Goal: Task Accomplishment & Management: Manage account settings

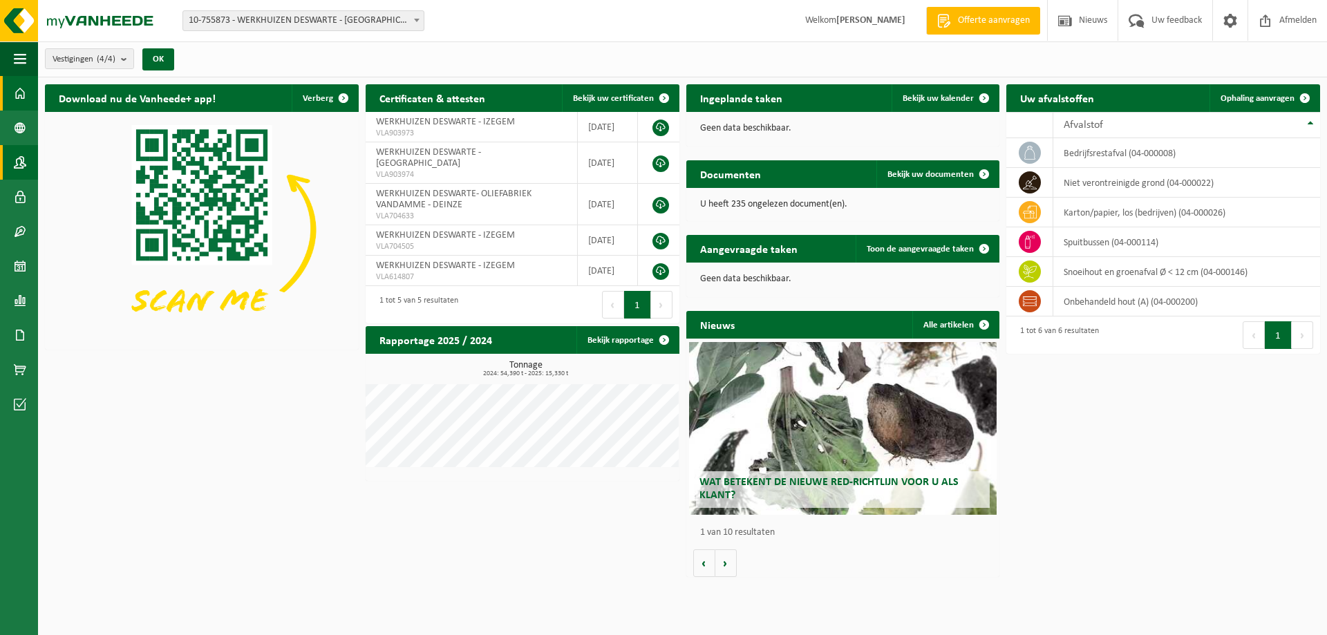
click at [17, 160] on span at bounding box center [20, 162] width 12 height 35
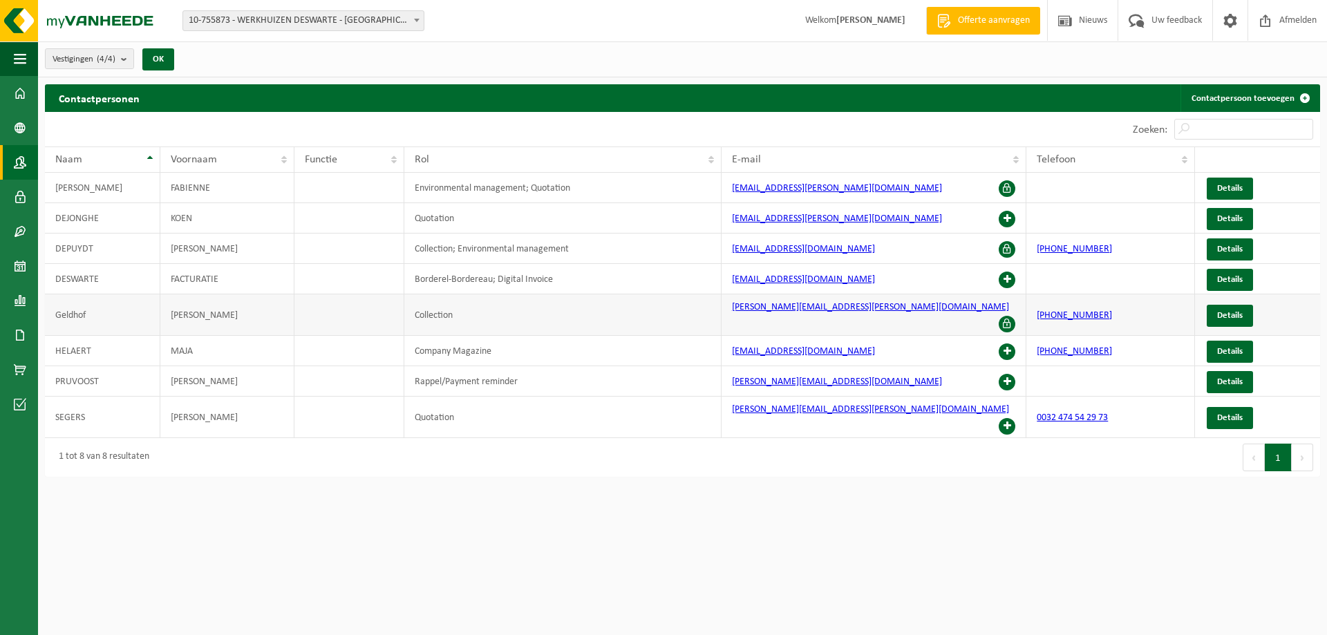
click at [225, 312] on td "[PERSON_NAME]" at bounding box center [227, 314] width 134 height 41
click at [1234, 311] on span "Details" at bounding box center [1230, 315] width 26 height 9
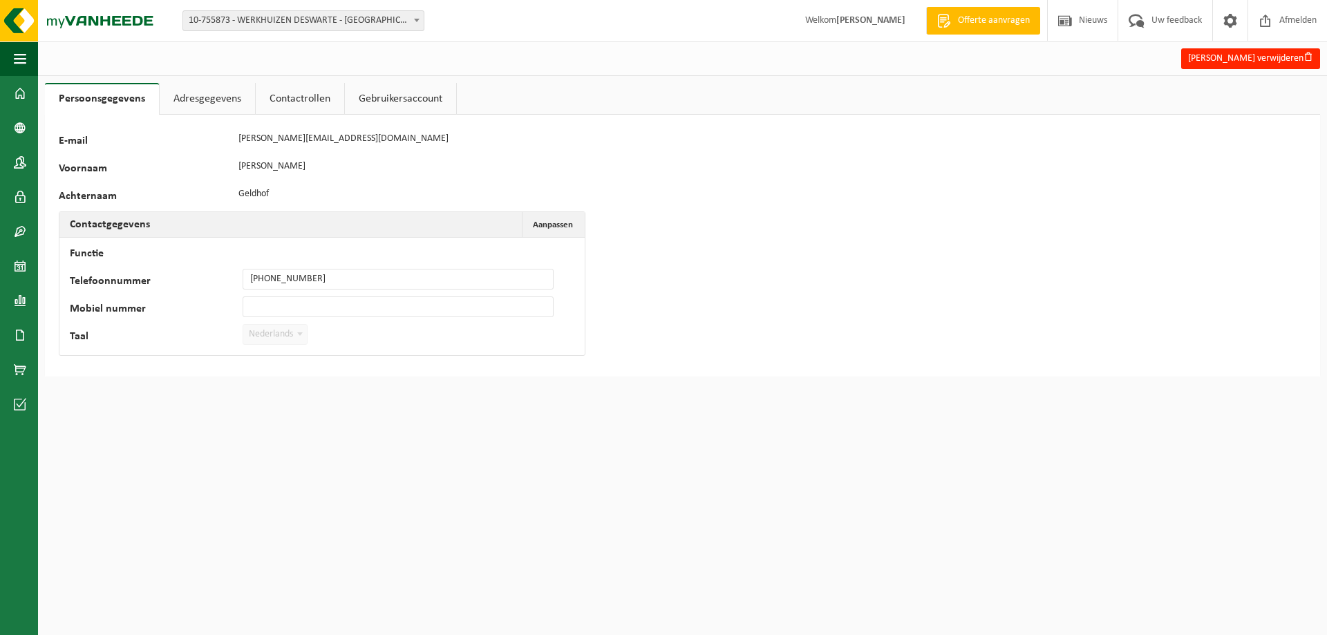
click at [202, 99] on link "Adresgegevens" at bounding box center [207, 99] width 95 height 32
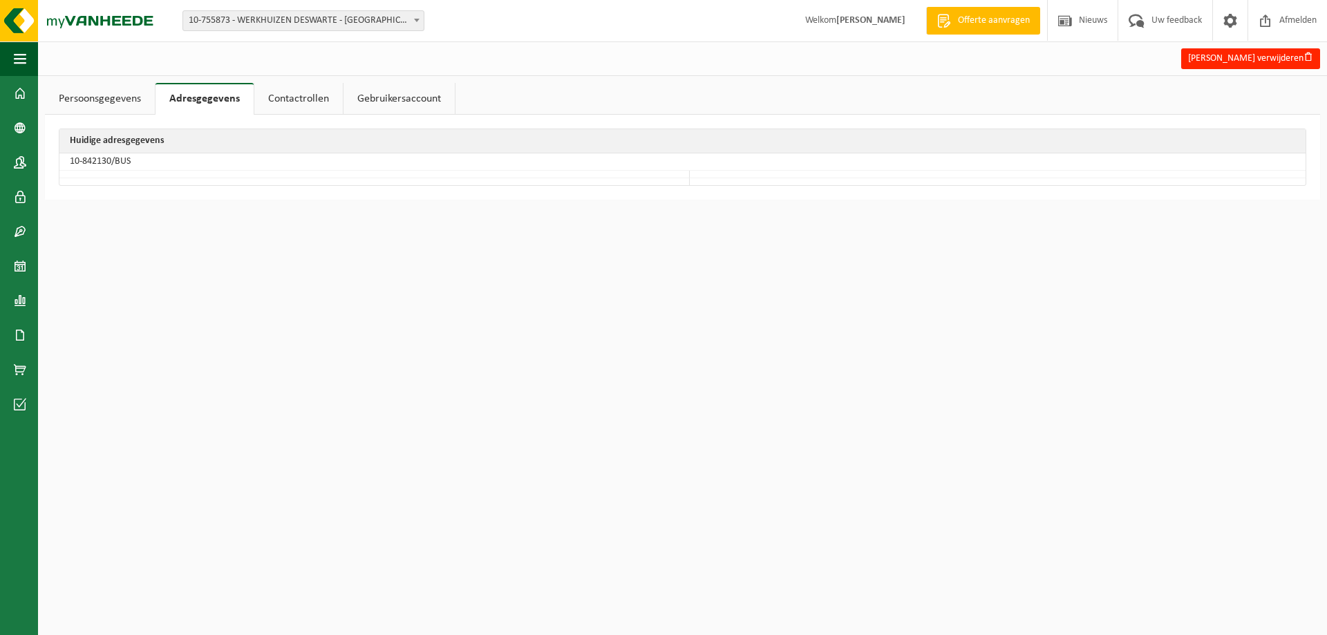
click at [297, 95] on link "Contactrollen" at bounding box center [298, 99] width 88 height 32
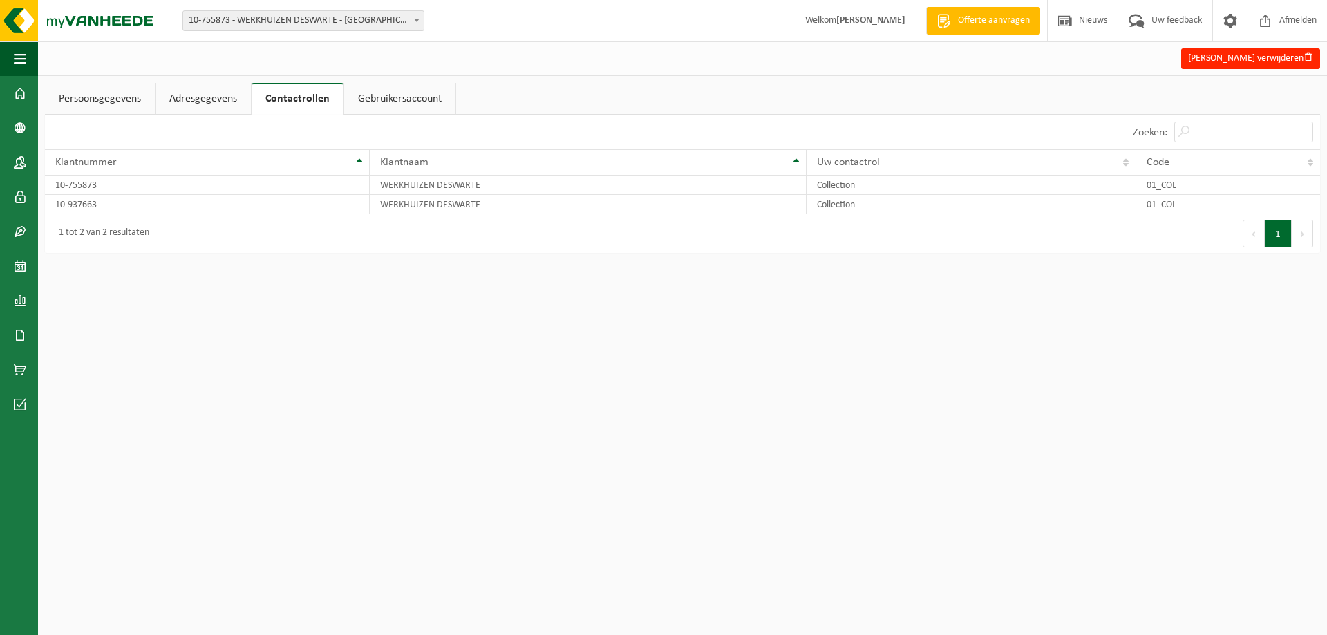
click at [378, 94] on link "Gebruikersaccount" at bounding box center [399, 99] width 111 height 32
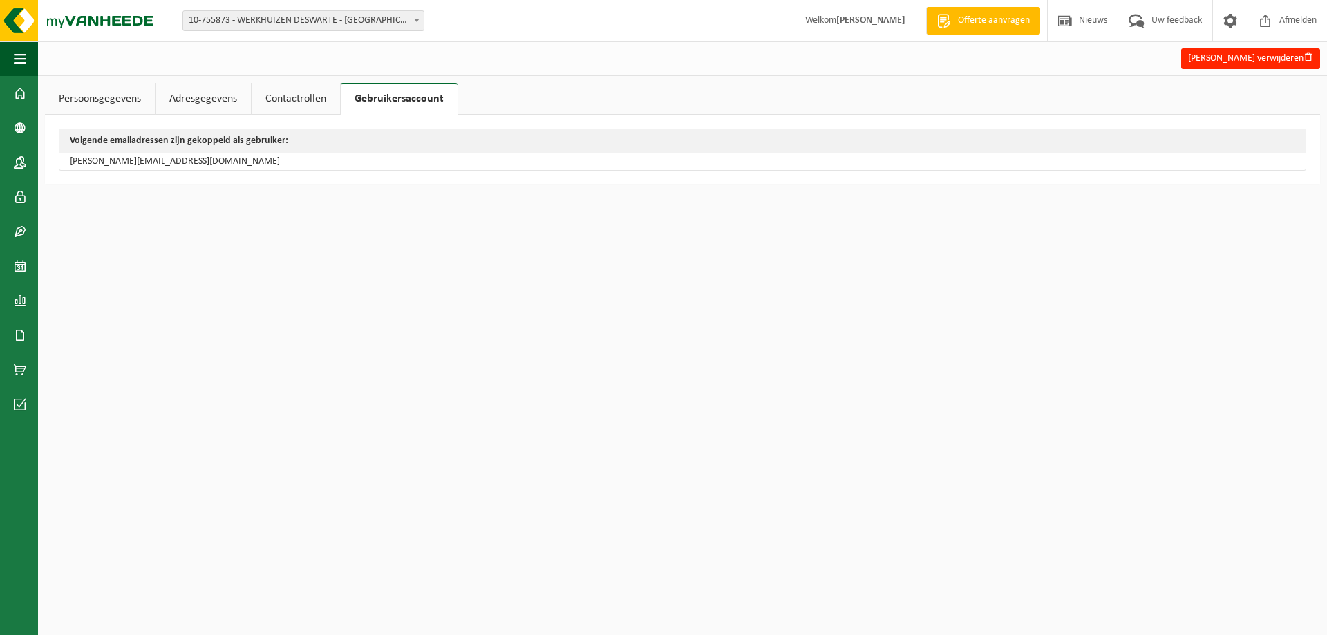
click at [82, 97] on link "Persoonsgegevens" at bounding box center [100, 99] width 110 height 32
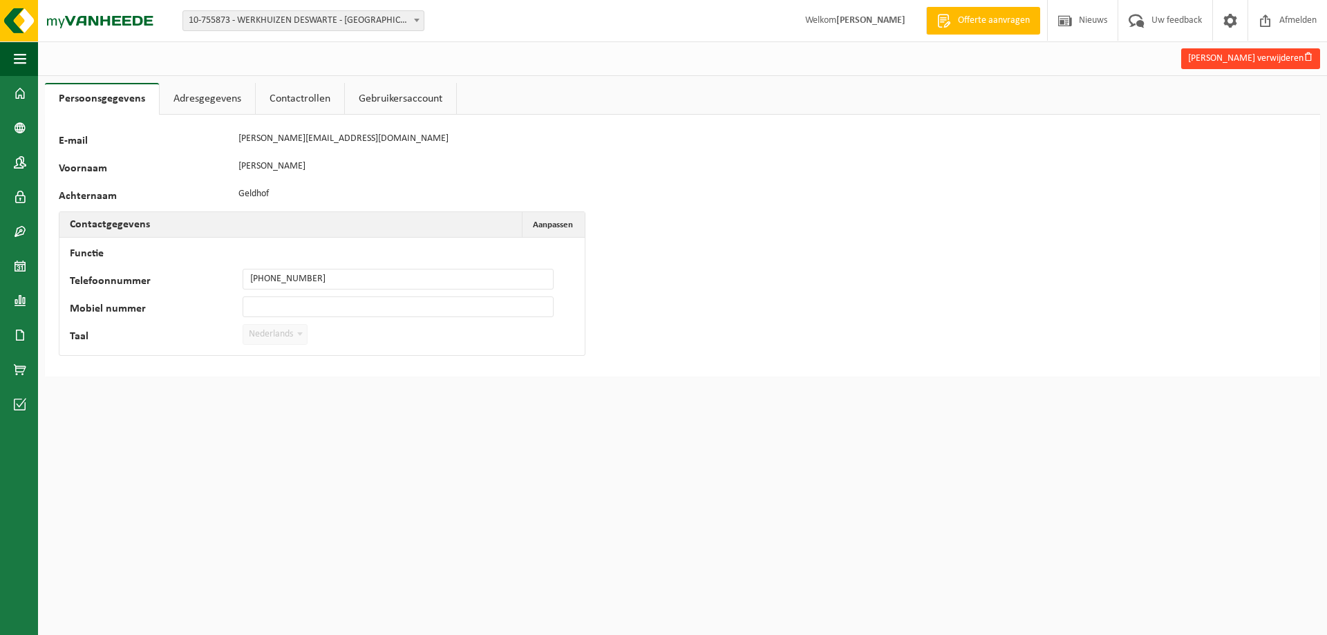
click at [1255, 61] on button "Dirk Geldhof verwijderen" at bounding box center [1250, 58] width 139 height 21
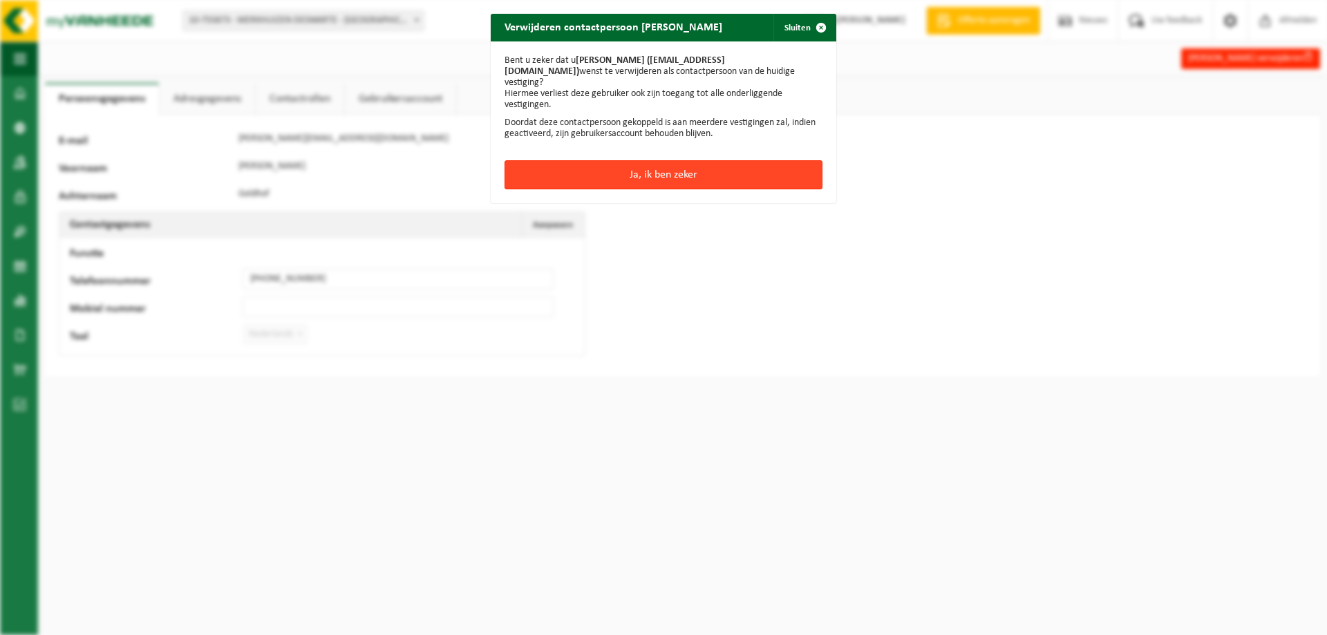
click at [677, 168] on button "Ja, ik ben zeker" at bounding box center [663, 174] width 318 height 29
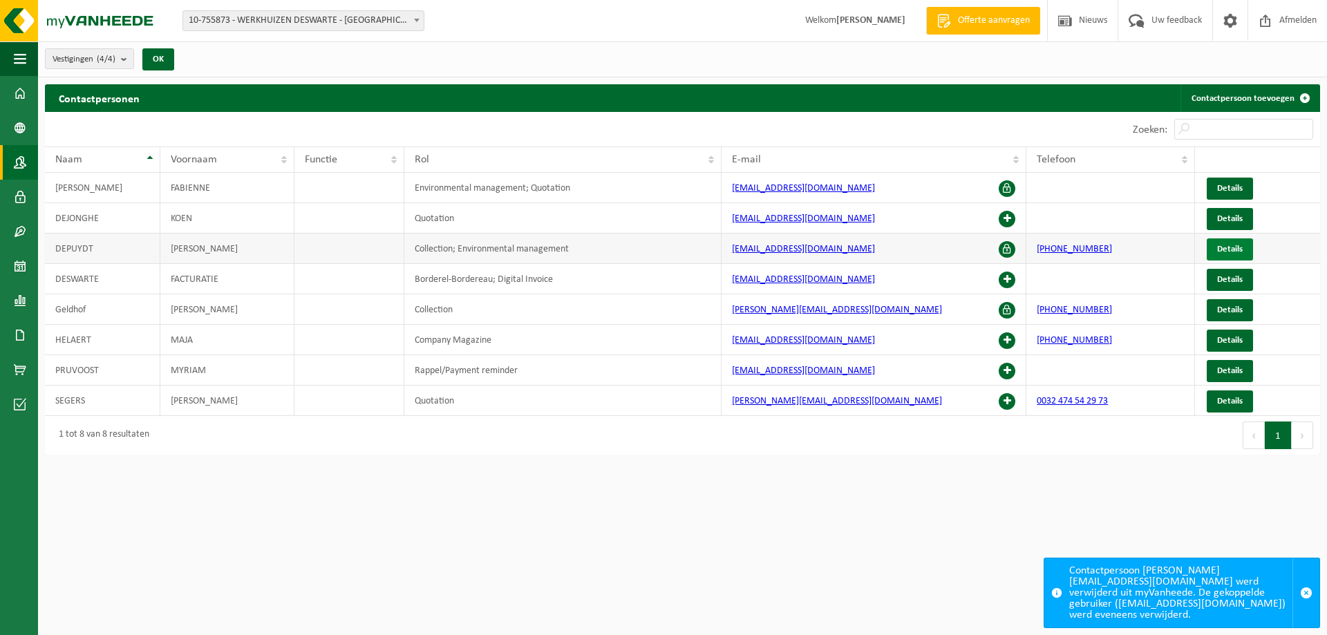
click at [1237, 247] on span "Details" at bounding box center [1230, 249] width 26 height 9
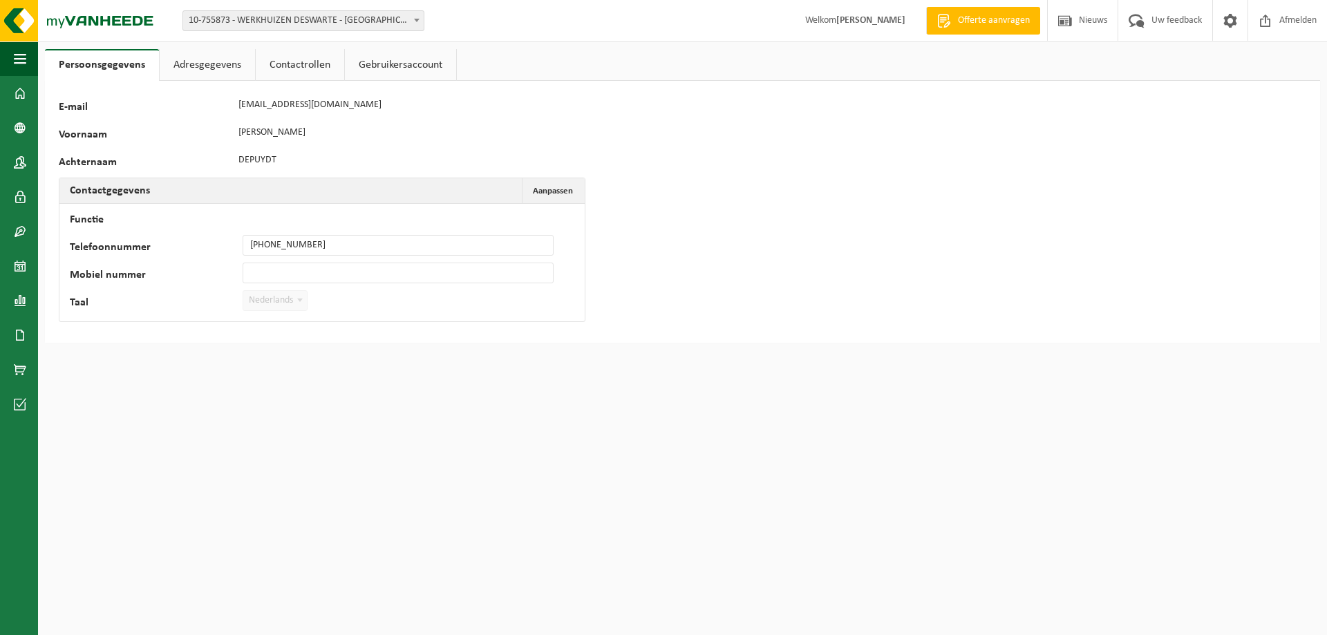
click at [276, 20] on span "10-755873 - WERKHUIZEN DESWARTE - [GEOGRAPHIC_DATA]" at bounding box center [303, 20] width 240 height 19
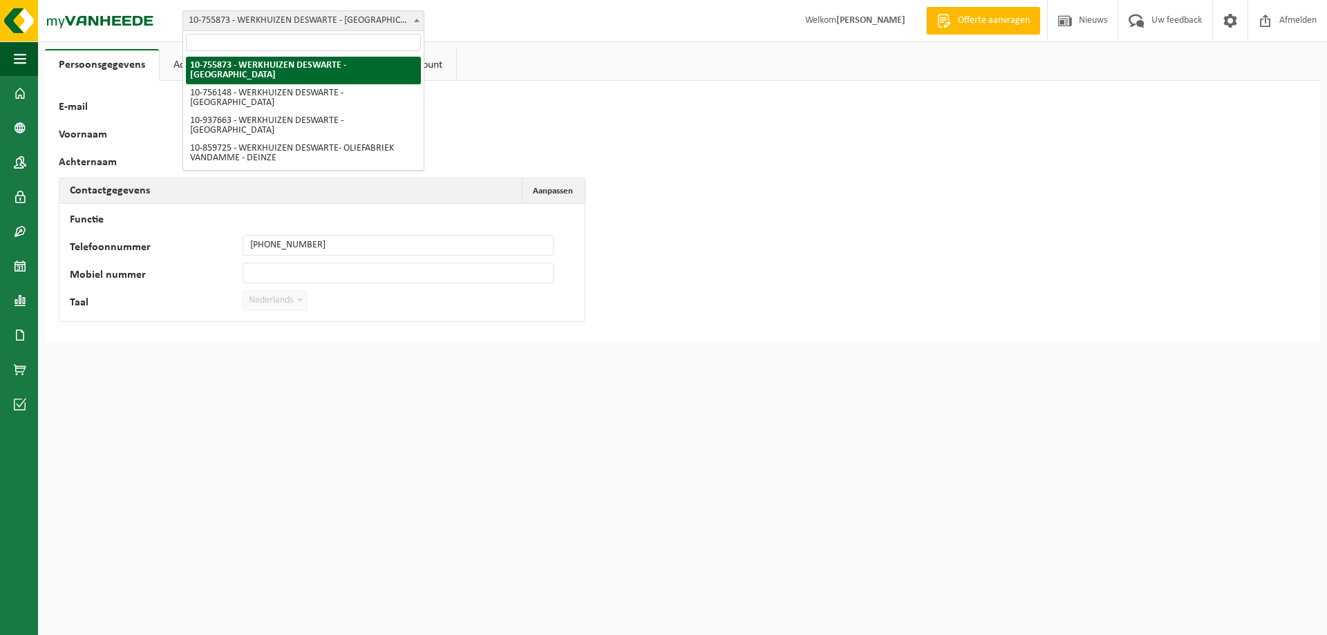
click at [276, 20] on span "10-755873 - WERKHUIZEN DESWARTE - [GEOGRAPHIC_DATA]" at bounding box center [303, 20] width 240 height 19
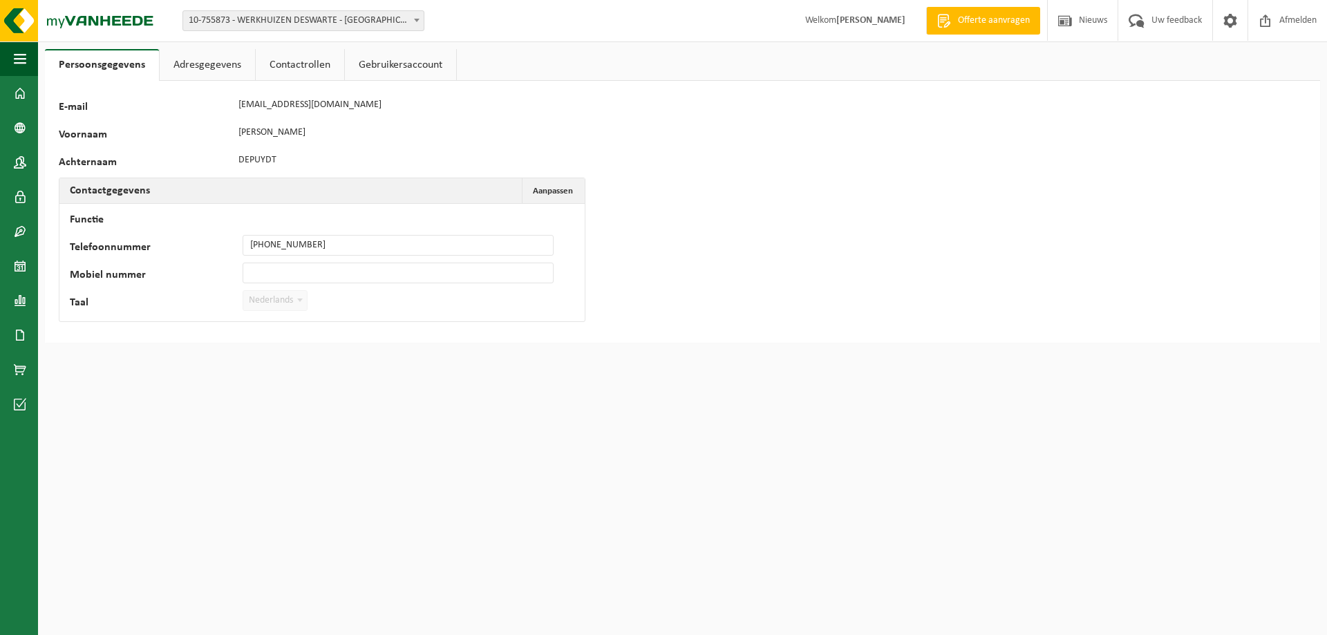
click at [228, 59] on link "Adresgegevens" at bounding box center [207, 65] width 95 height 32
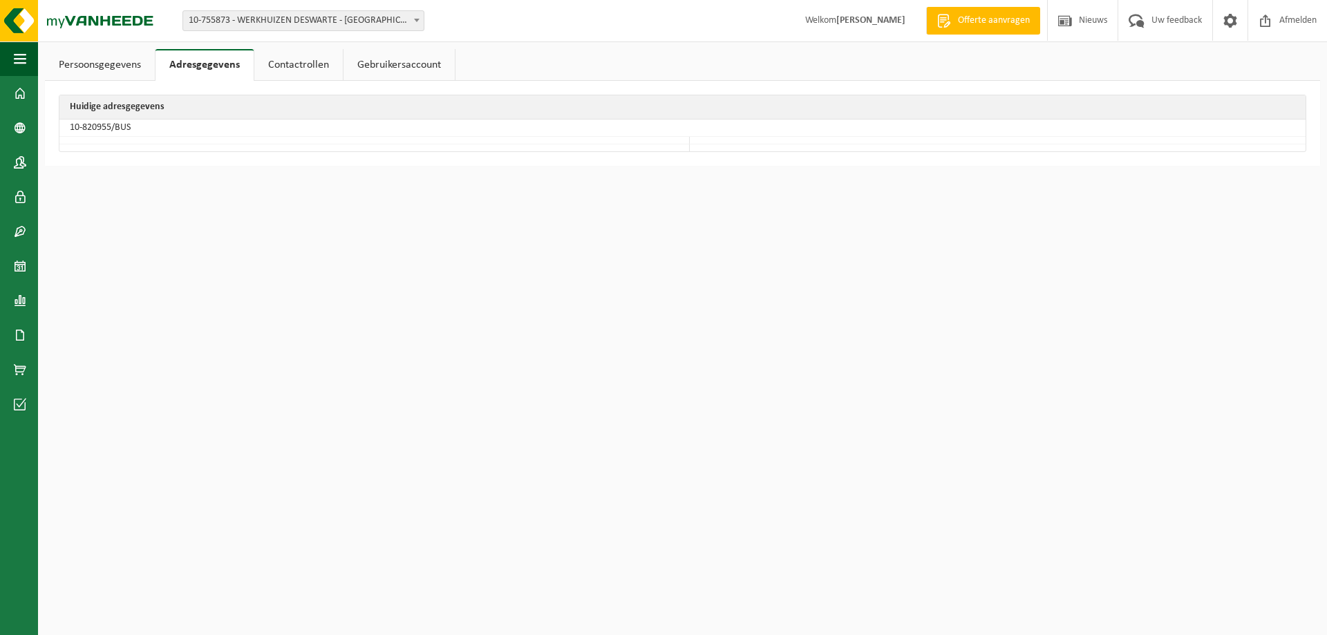
click at [287, 59] on link "Contactrollen" at bounding box center [298, 65] width 88 height 32
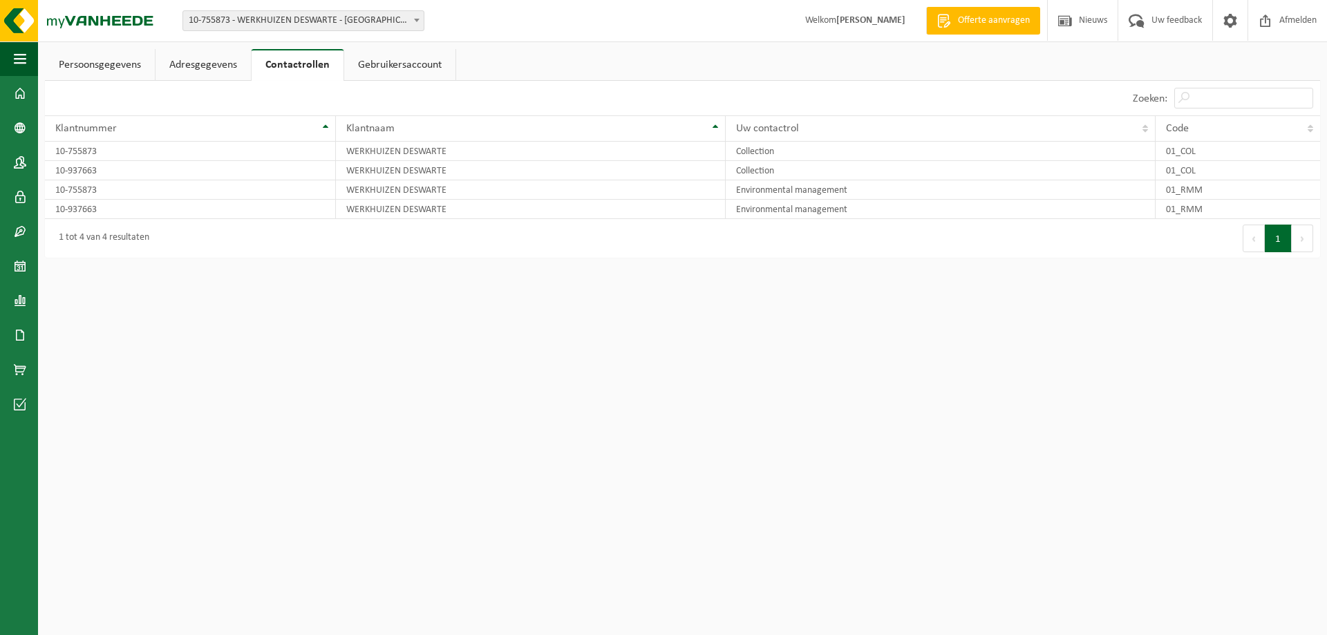
click at [399, 65] on link "Gebruikersaccount" at bounding box center [399, 65] width 111 height 32
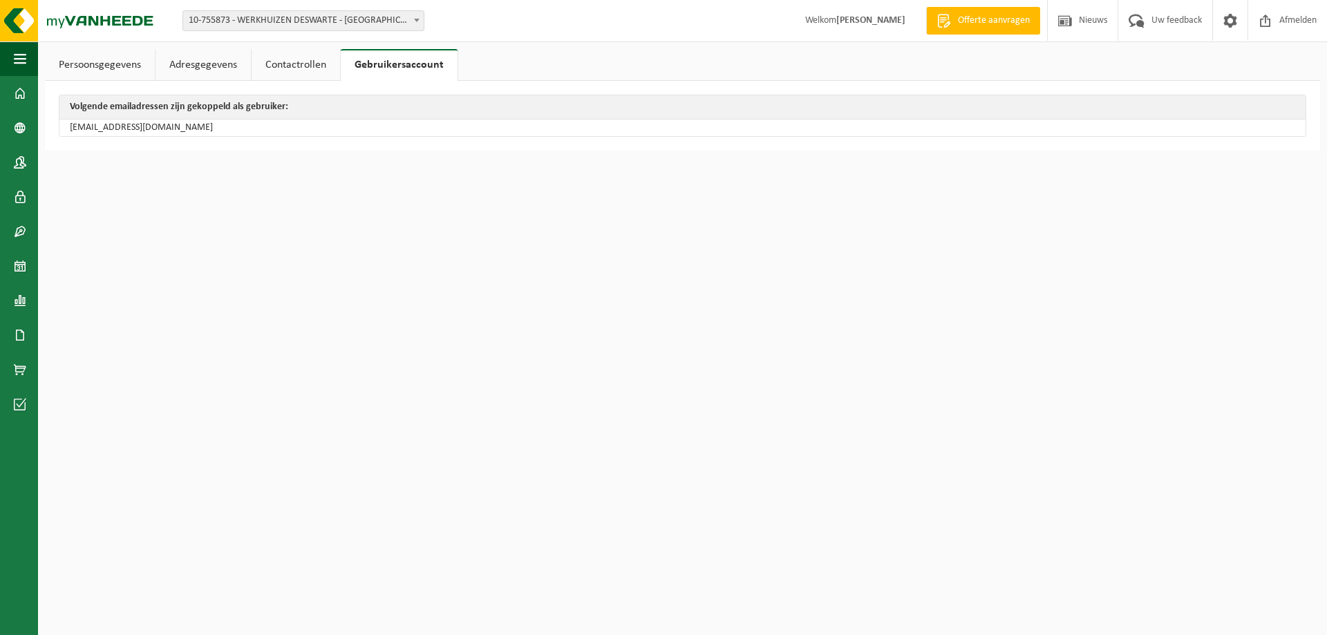
click at [298, 66] on link "Contactrollen" at bounding box center [296, 65] width 88 height 32
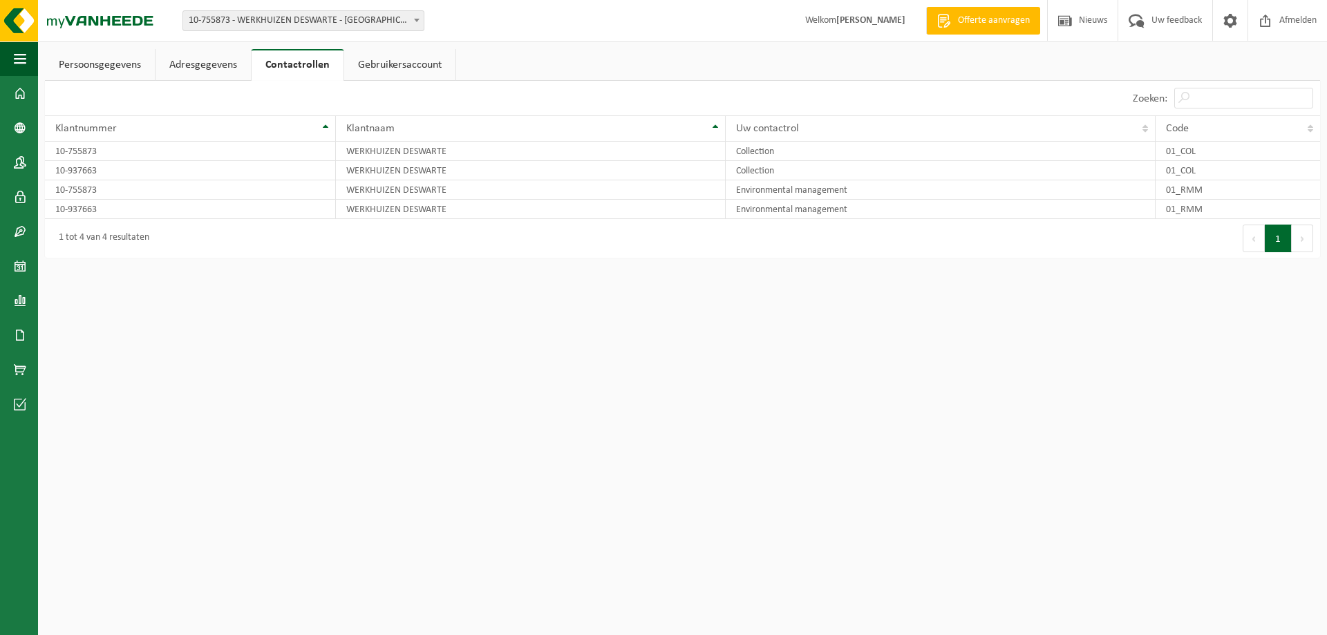
click at [209, 67] on link "Adresgegevens" at bounding box center [202, 65] width 95 height 32
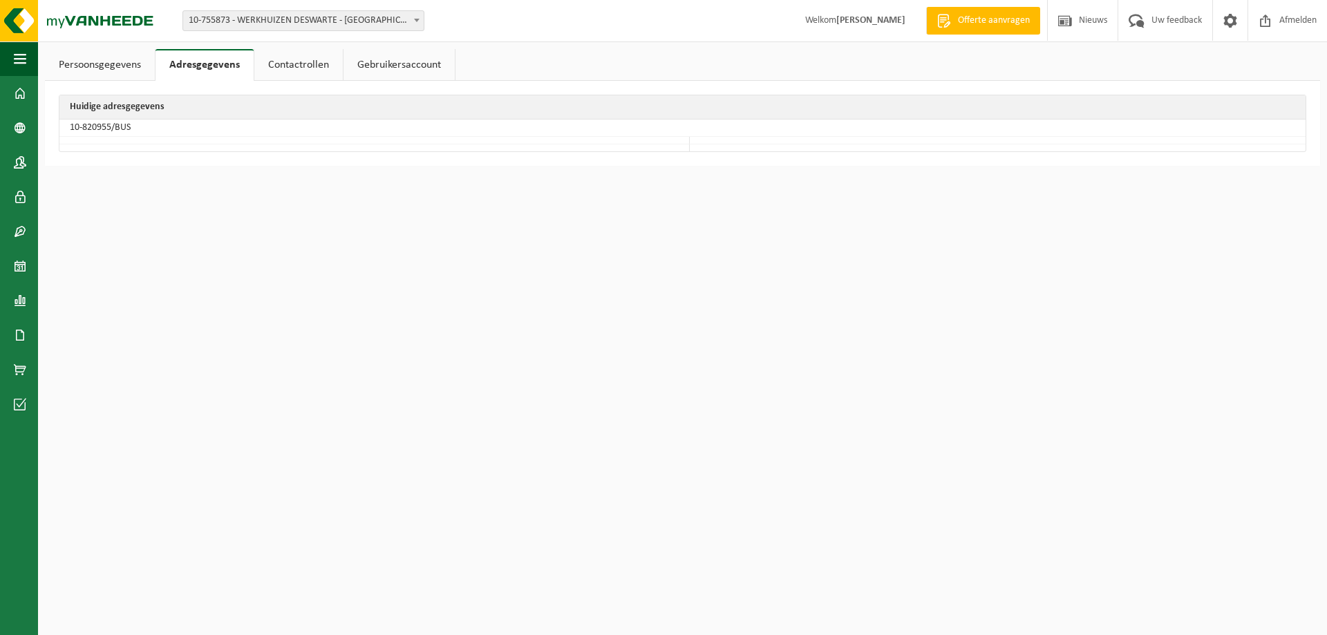
click at [130, 65] on link "Persoonsgegevens" at bounding box center [100, 65] width 110 height 32
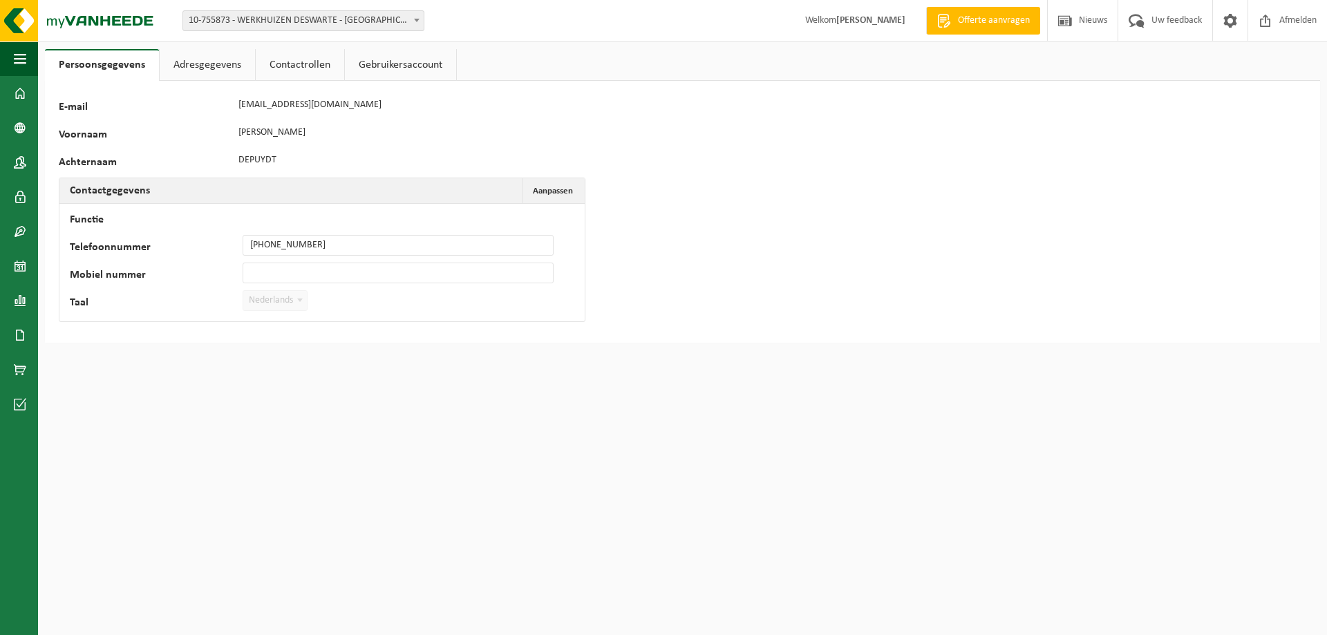
click at [86, 108] on label "E-mail" at bounding box center [145, 109] width 173 height 14
click at [128, 165] on label "Achternaam" at bounding box center [145, 164] width 173 height 14
click at [568, 187] on span "Aanpassen" at bounding box center [553, 191] width 40 height 9
click at [568, 187] on span "Annuleren" at bounding box center [553, 191] width 40 height 9
click at [21, 90] on span at bounding box center [20, 93] width 12 height 35
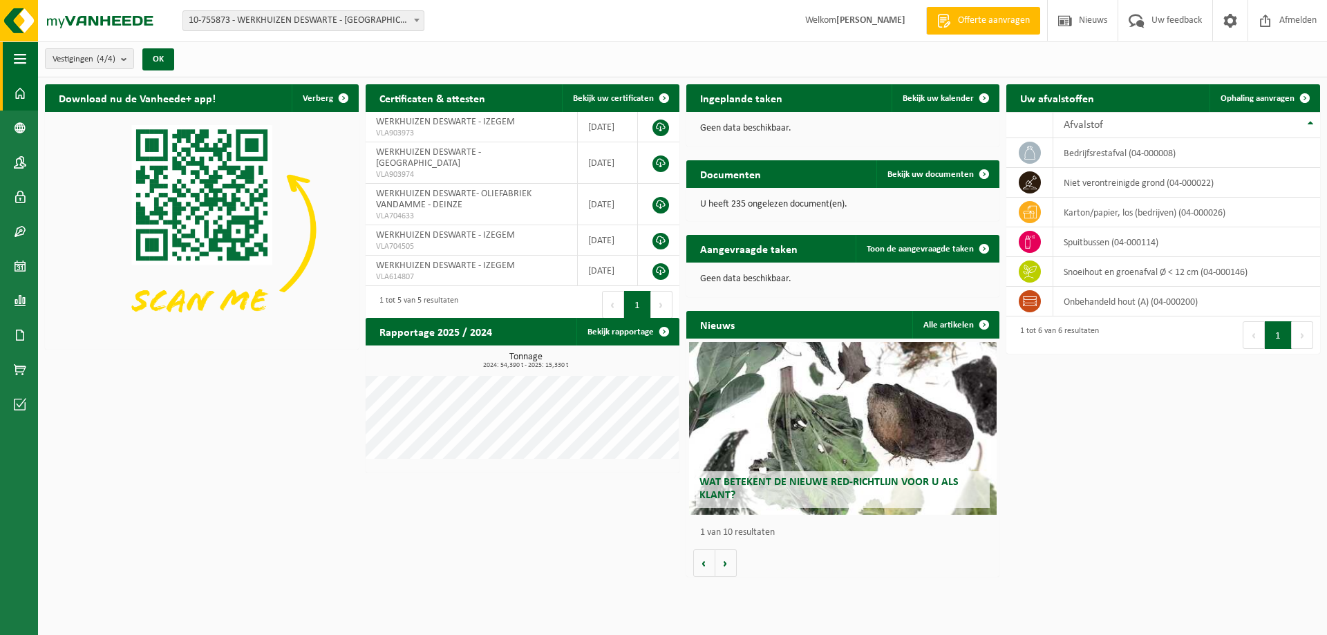
click at [15, 58] on span "button" at bounding box center [20, 58] width 12 height 35
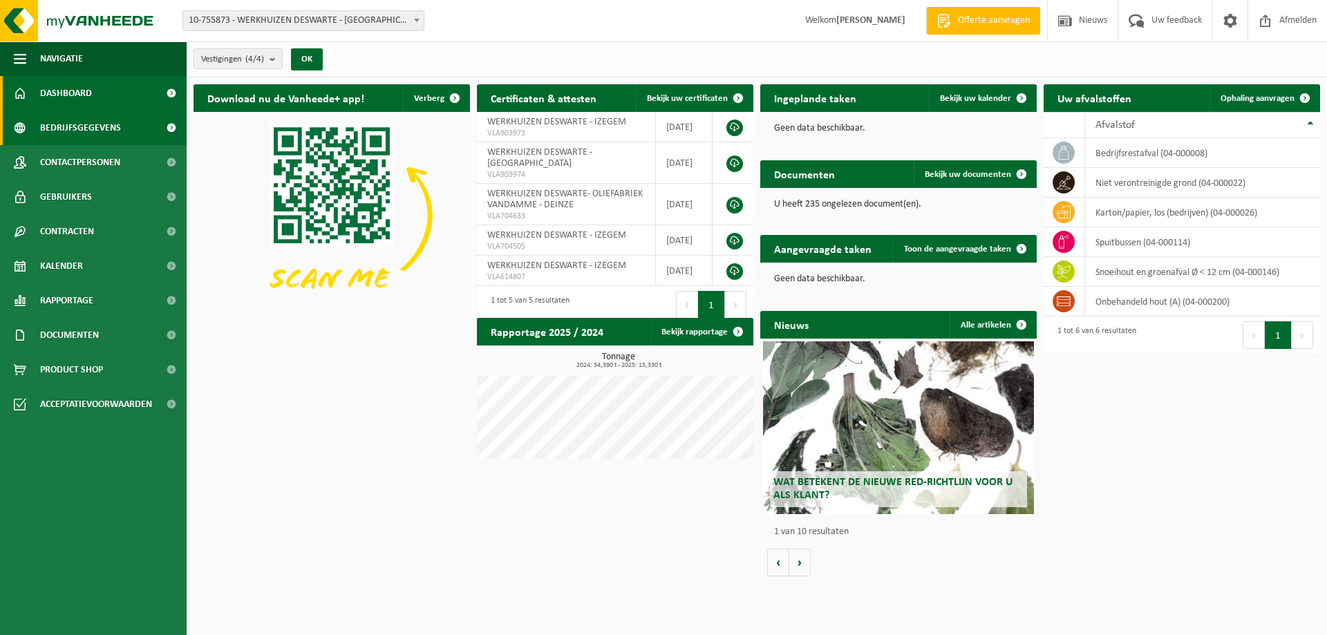
click at [35, 131] on link "Bedrijfsgegevens" at bounding box center [93, 128] width 187 height 35
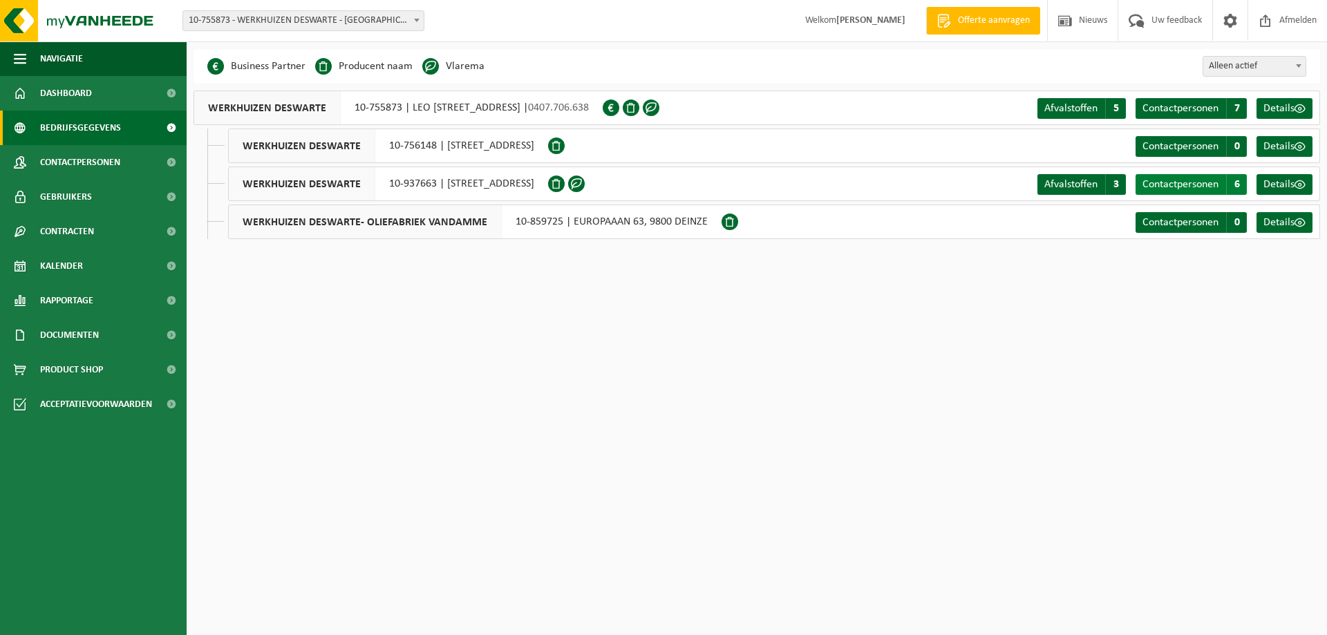
click at [1194, 186] on span "Contactpersonen" at bounding box center [1180, 184] width 76 height 11
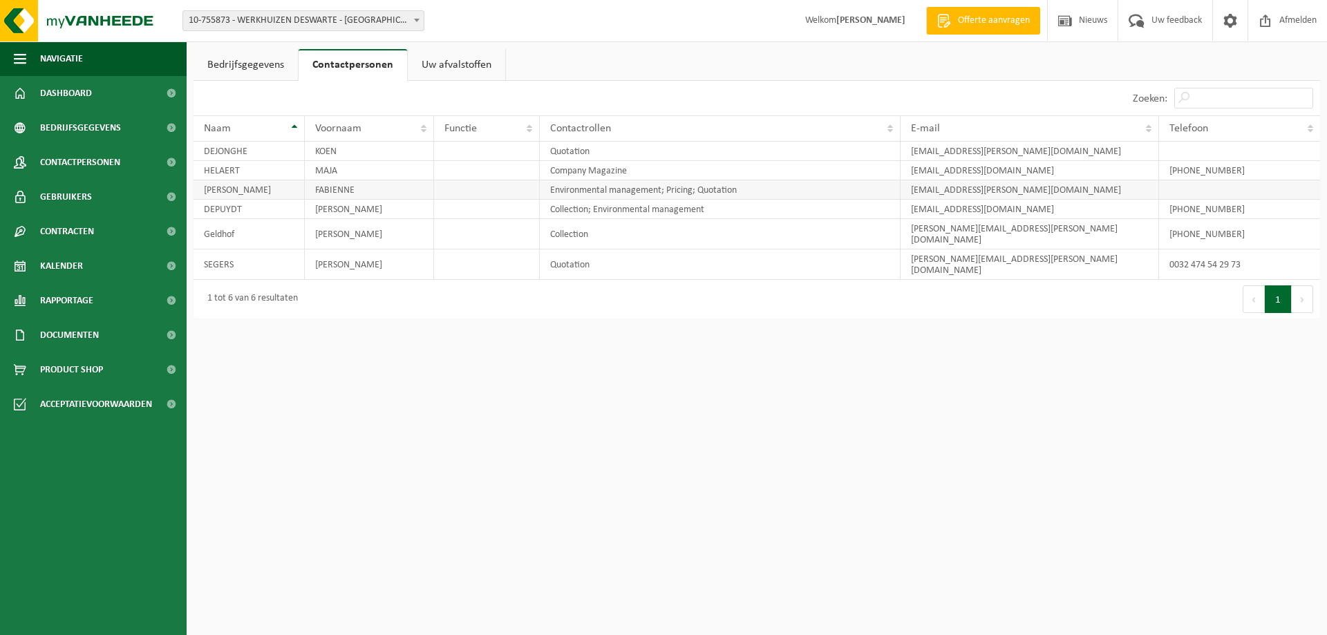
click at [263, 188] on td "BERTRAND" at bounding box center [248, 189] width 111 height 19
click at [340, 165] on td "MAJA" at bounding box center [369, 170] width 129 height 19
click at [359, 230] on td "Dirk" at bounding box center [369, 234] width 129 height 30
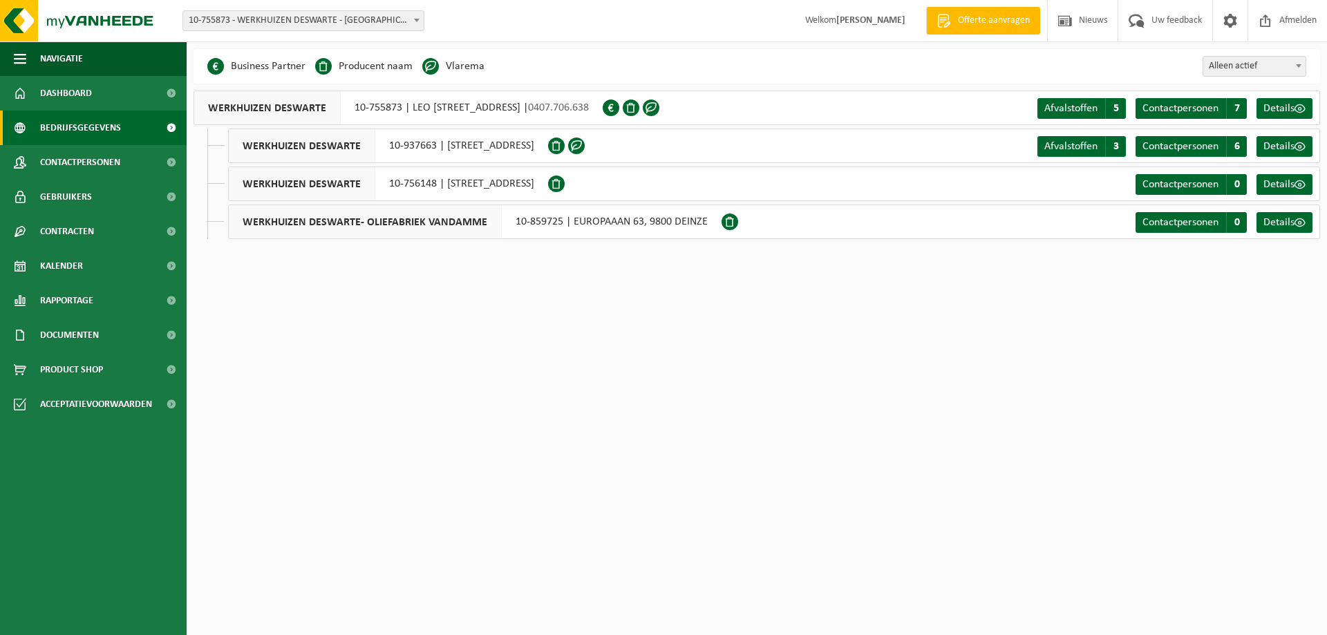
drag, startPoint x: 672, startPoint y: 142, endPoint x: 687, endPoint y: 142, distance: 15.9
click at [672, 142] on div "WERKHUIZEN DESWARTE 10-937663 | [STREET_ADDRESS] Contactpersonen C 6 Details" at bounding box center [774, 146] width 1092 height 35
click at [1296, 146] on span at bounding box center [1299, 146] width 11 height 11
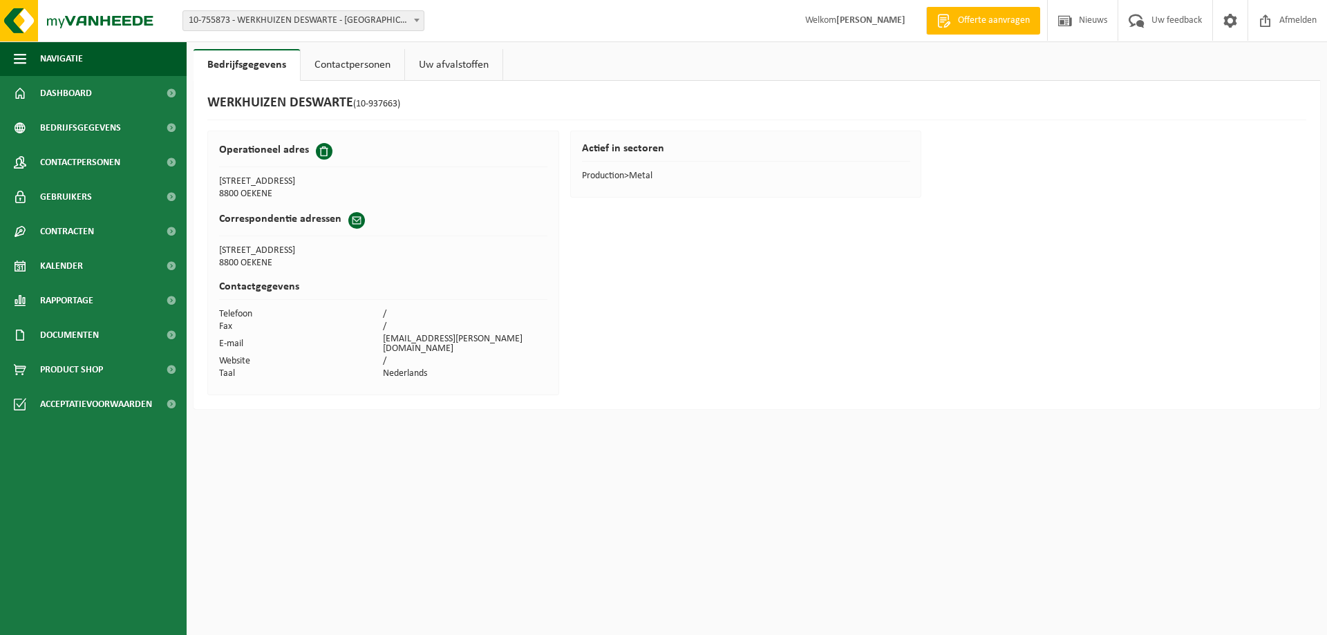
click at [343, 70] on link "Contactpersonen" at bounding box center [353, 65] width 104 height 32
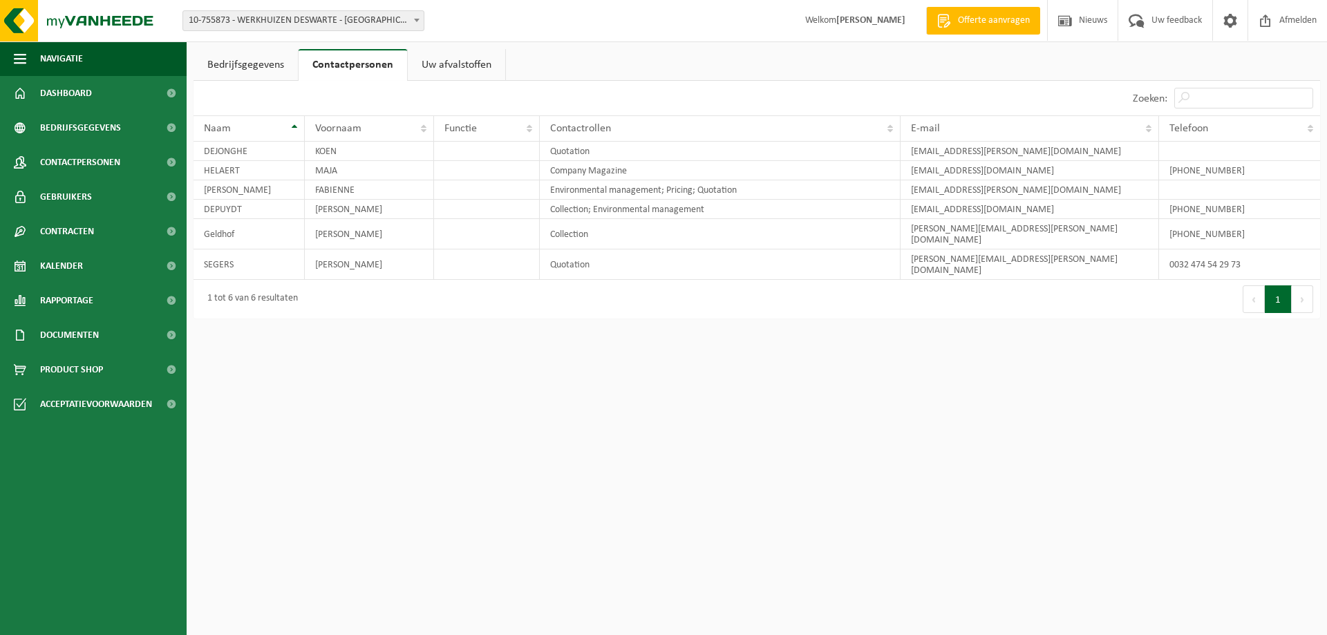
click at [450, 62] on link "Uw afvalstoffen" at bounding box center [456, 65] width 97 height 32
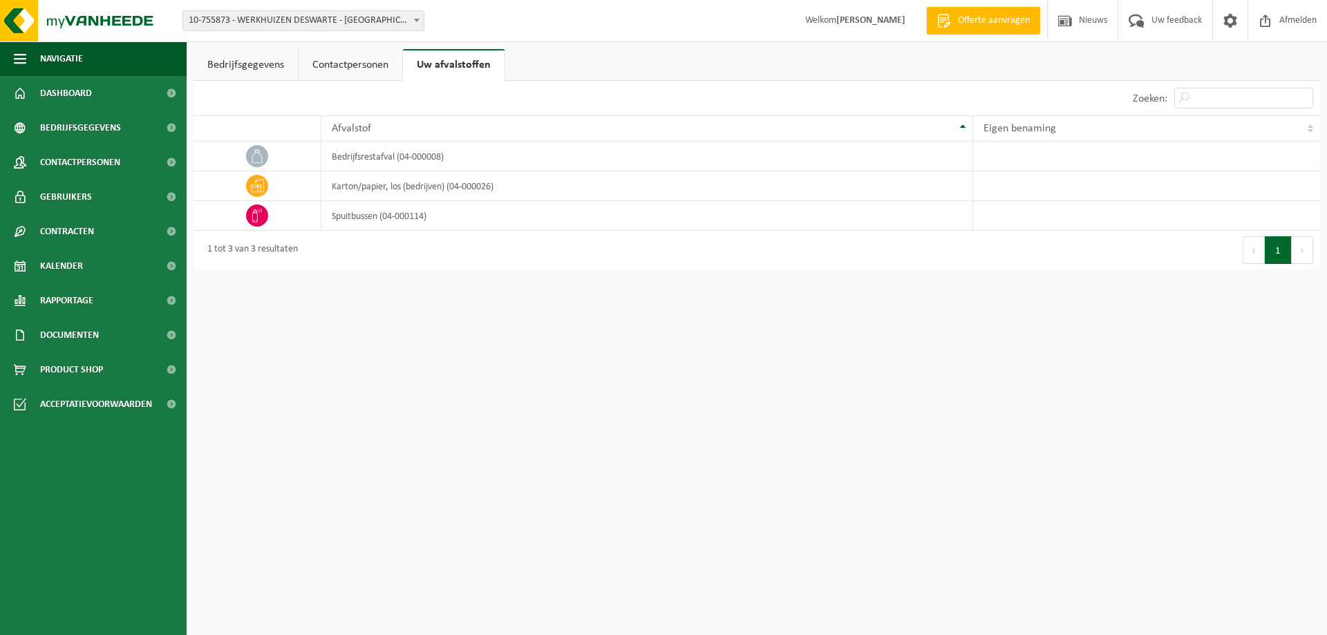
click at [351, 64] on link "Contactpersonen" at bounding box center [350, 65] width 104 height 32
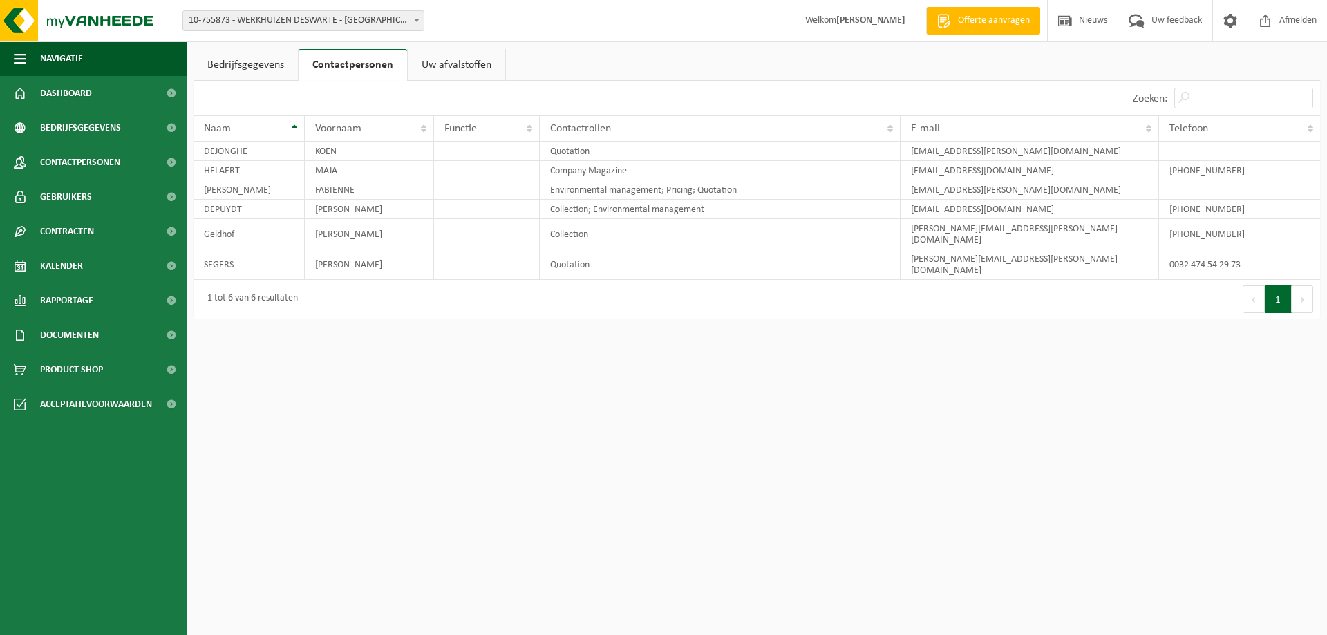
click at [246, 61] on link "Bedrijfsgegevens" at bounding box center [245, 65] width 104 height 32
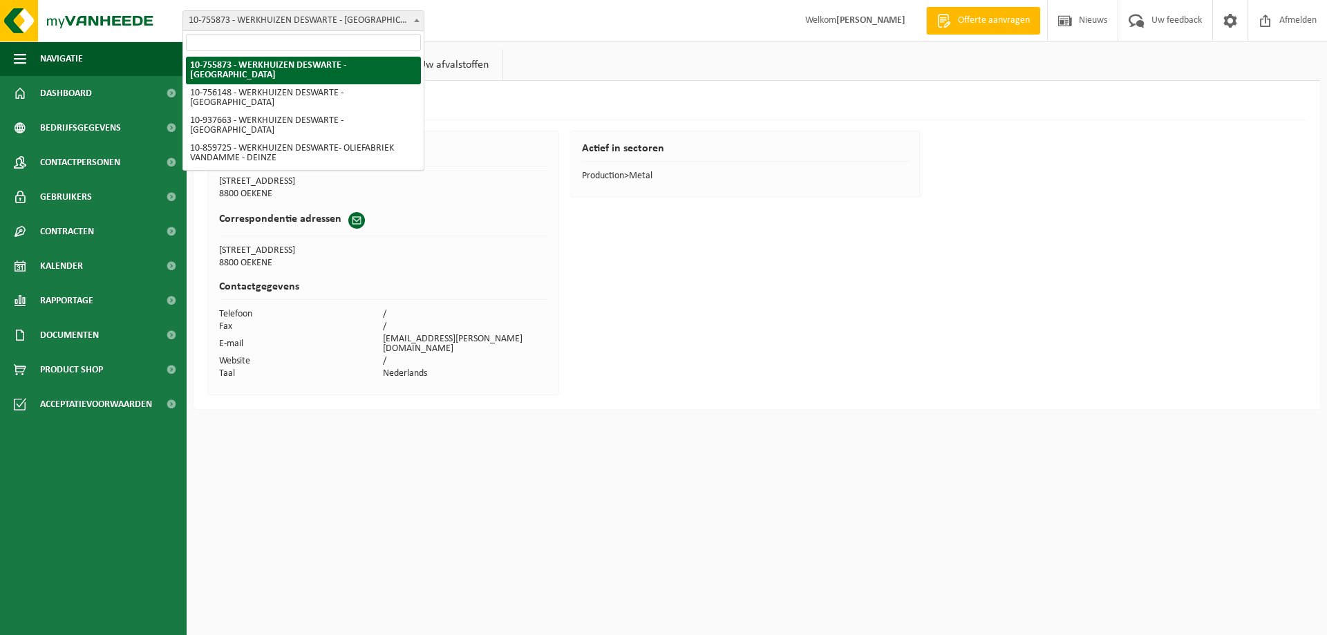
click at [324, 22] on span "10-755873 - WERKHUIZEN DESWARTE - [GEOGRAPHIC_DATA]" at bounding box center [303, 20] width 240 height 19
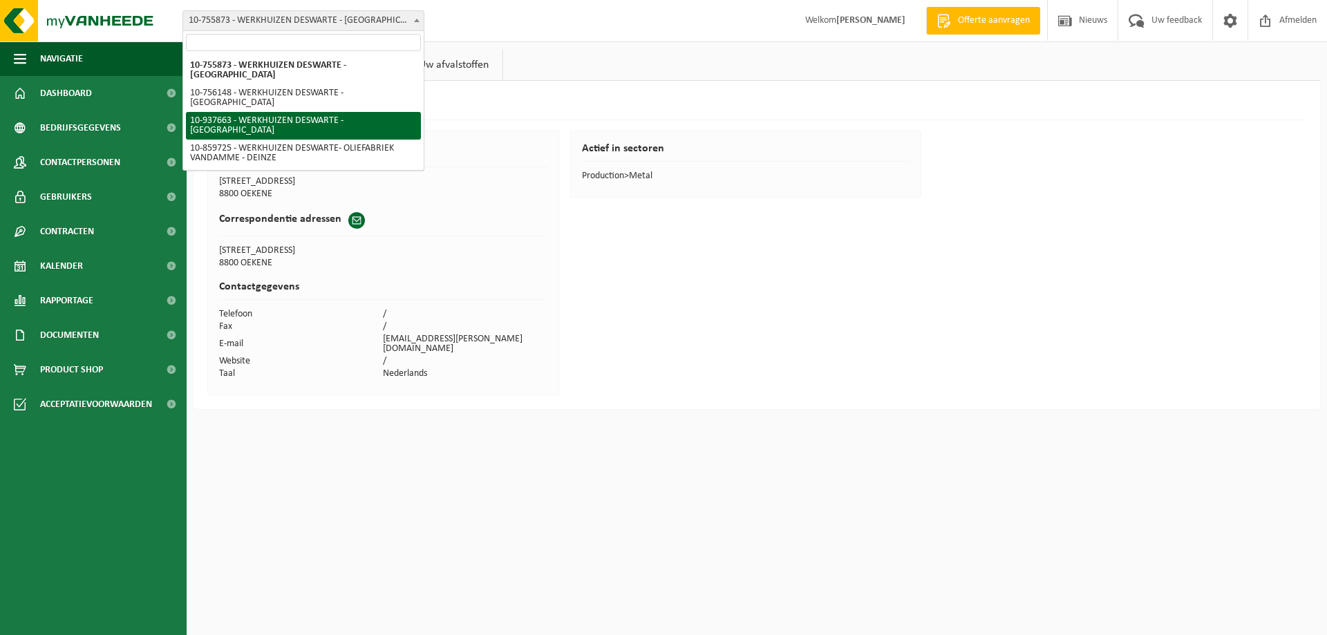
select select "137644"
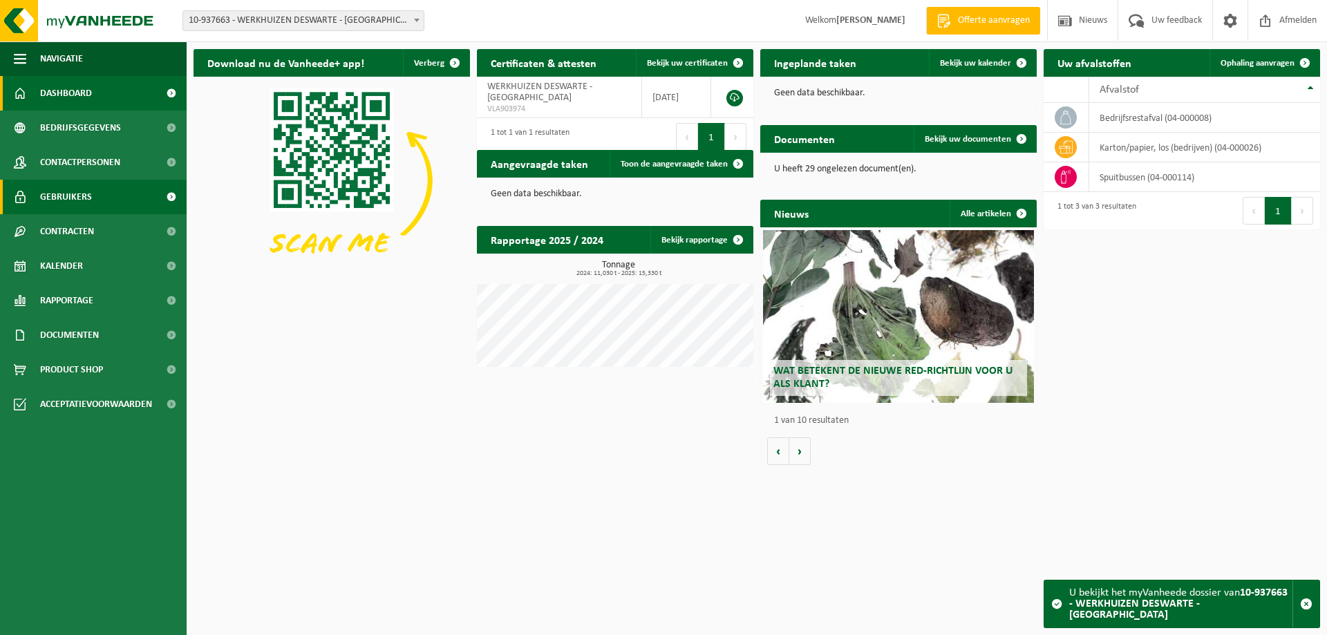
click at [53, 195] on span "Gebruikers" at bounding box center [66, 197] width 52 height 35
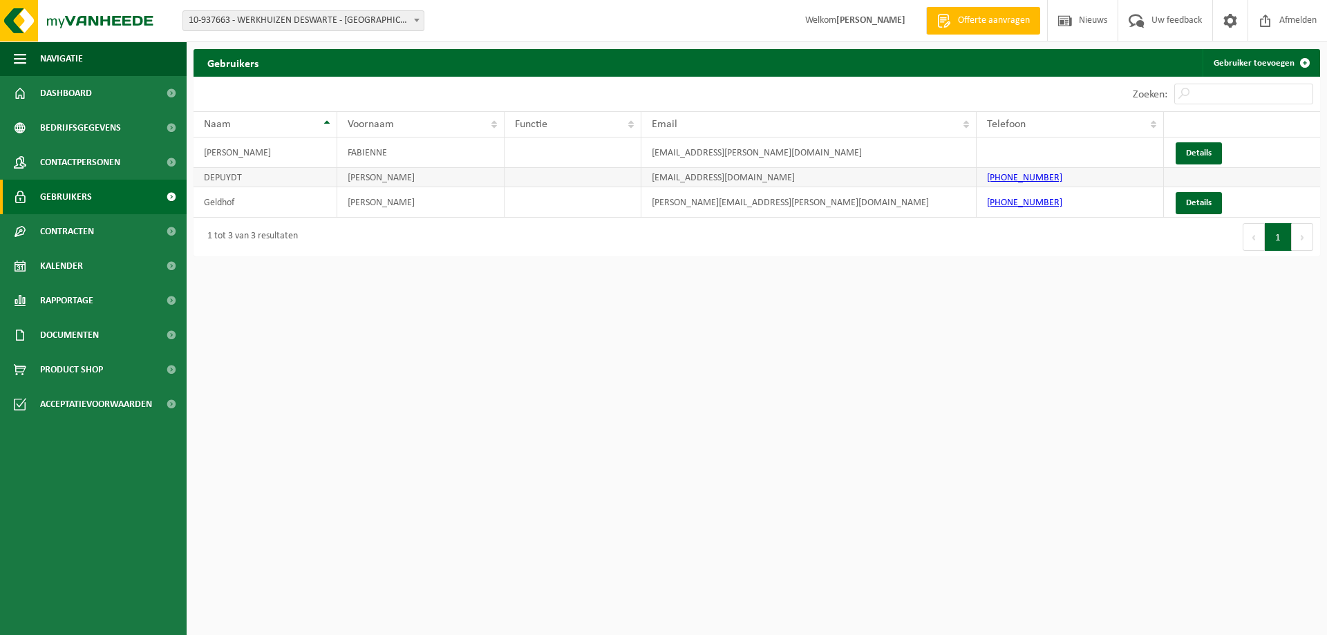
click at [311, 178] on td "DEPUYDT" at bounding box center [265, 177] width 144 height 19
click at [1207, 196] on link "Details" at bounding box center [1198, 203] width 46 height 22
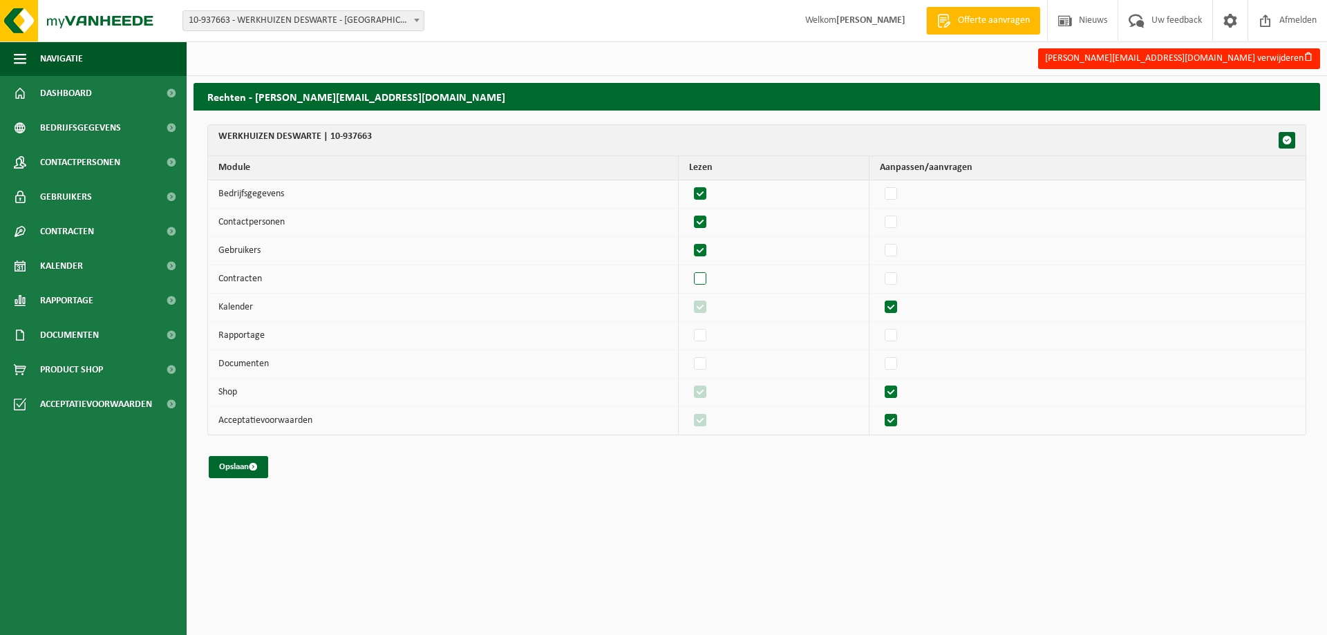
click at [706, 277] on label"] at bounding box center [700, 279] width 19 height 21
click at [689, 269] on input "checkbox" at bounding box center [688, 268] width 1 height 1
click at [706, 277] on label"] at bounding box center [700, 279] width 19 height 21
click at [689, 269] on input "checkbox" at bounding box center [688, 268] width 1 height 1
click at [710, 275] on label"] at bounding box center [700, 279] width 19 height 21
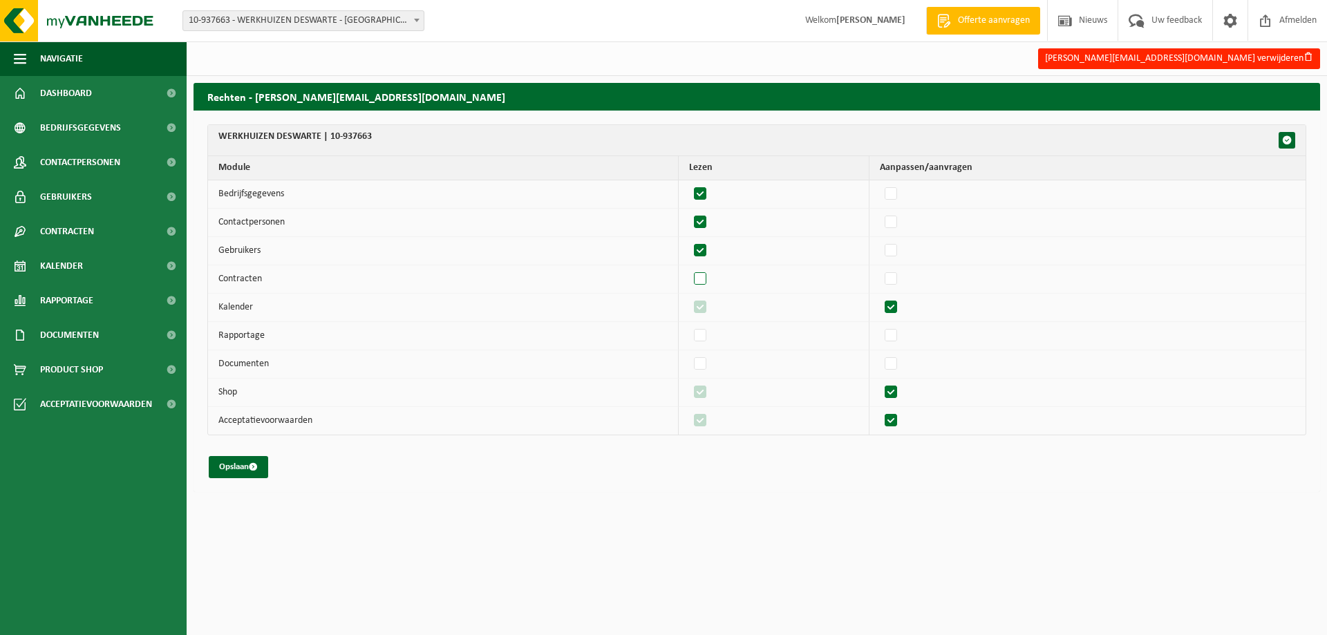
click at [689, 269] on input "checkbox" at bounding box center [688, 268] width 1 height 1
checkbox input "true"
click at [898, 278] on label"] at bounding box center [891, 279] width 19 height 21
click at [880, 269] on input "checkbox" at bounding box center [879, 268] width 1 height 1
click at [898, 278] on label"] at bounding box center [891, 279] width 19 height 21
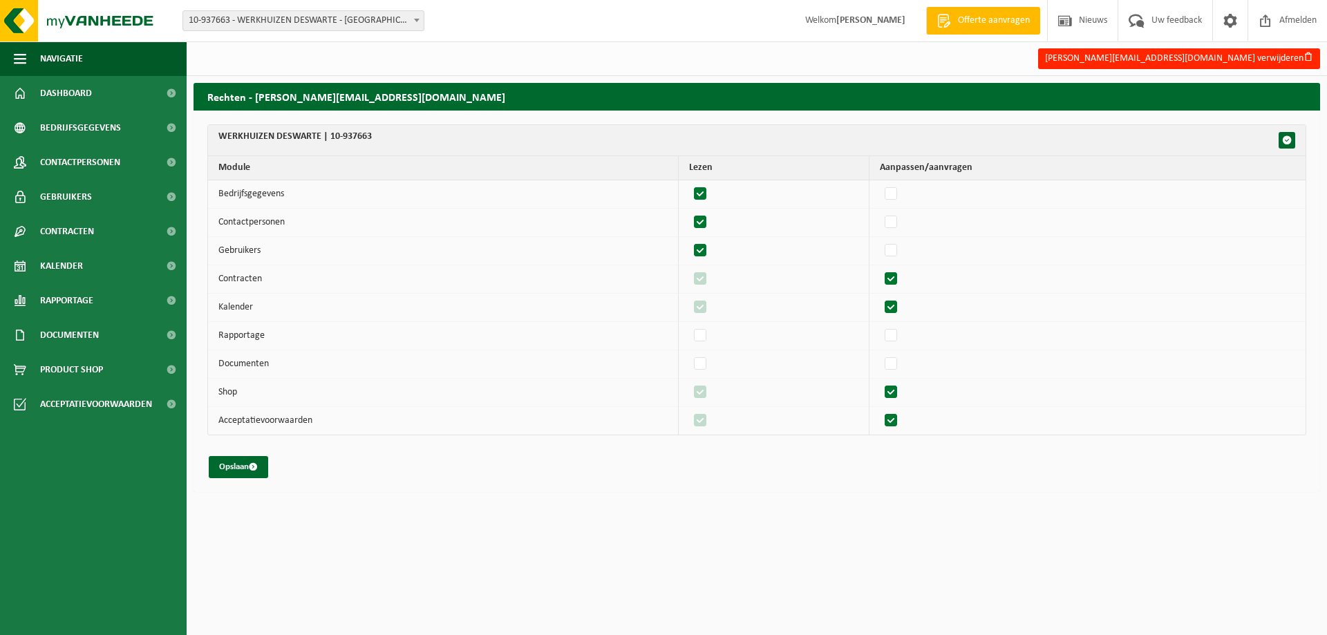
click at [880, 269] on input "checkbox" at bounding box center [879, 268] width 1 height 1
checkbox input "false"
click at [704, 281] on label"] at bounding box center [700, 279] width 19 height 21
click at [689, 269] on input "checkbox" at bounding box center [688, 268] width 1 height 1
checkbox input "false"
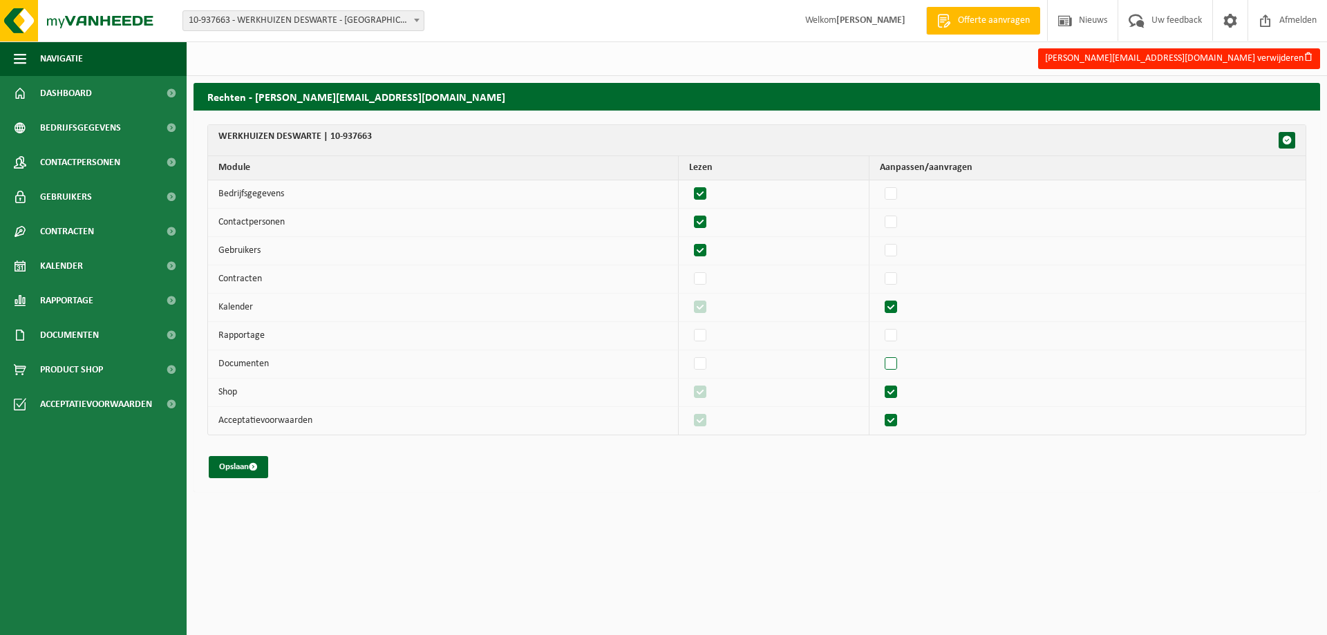
click at [893, 359] on label"] at bounding box center [891, 364] width 19 height 21
click at [880, 354] on input "checkbox" at bounding box center [879, 353] width 1 height 1
checkbox input "true"
click at [900, 341] on label"] at bounding box center [891, 335] width 19 height 21
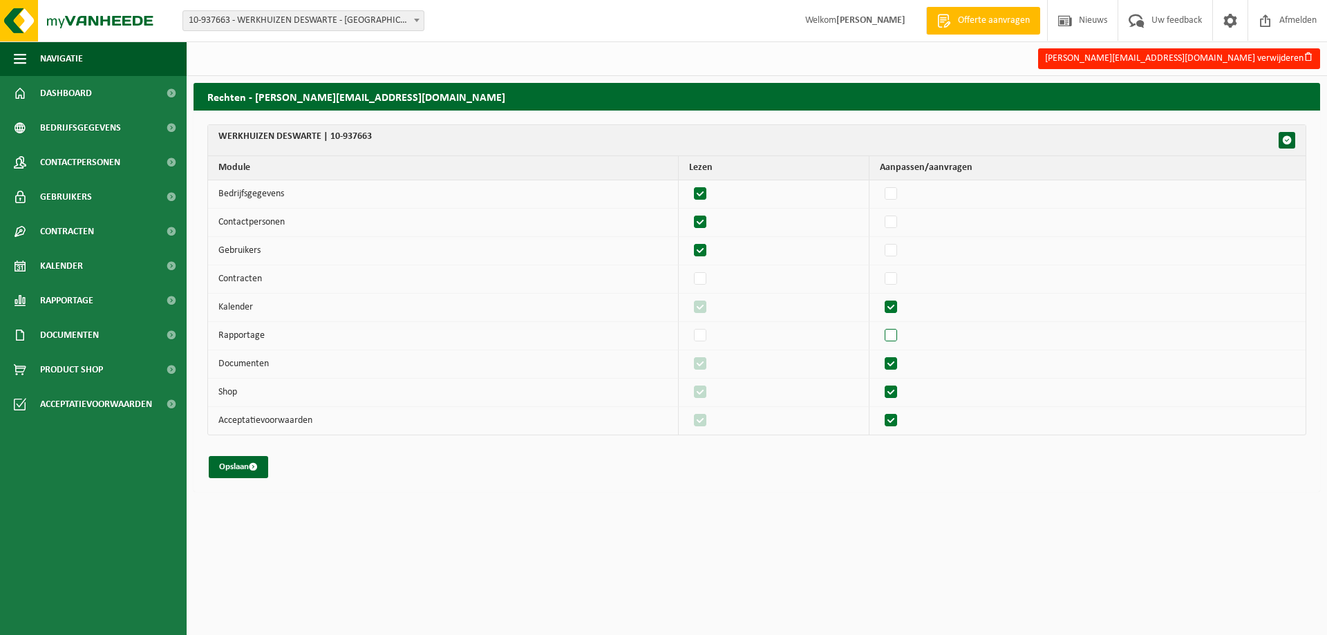
click at [880, 325] on input "checkbox" at bounding box center [879, 325] width 1 height 1
checkbox input "true"
click at [900, 341] on label"] at bounding box center [891, 335] width 19 height 21
click at [880, 325] on input "checkbox" at bounding box center [879, 325] width 1 height 1
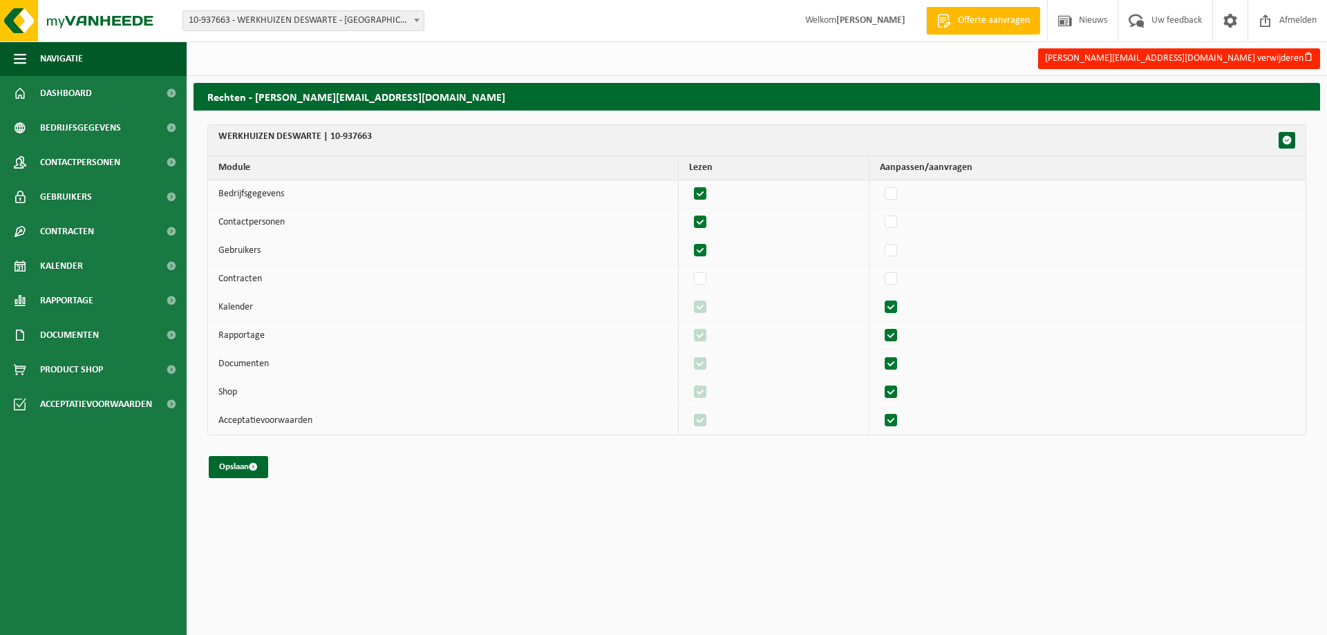
checkbox input "false"
click at [901, 362] on label"] at bounding box center [891, 364] width 19 height 21
click at [880, 354] on input "checkbox" at bounding box center [879, 353] width 1 height 1
checkbox input "false"
click at [245, 475] on button "Opslaan" at bounding box center [238, 467] width 59 height 22
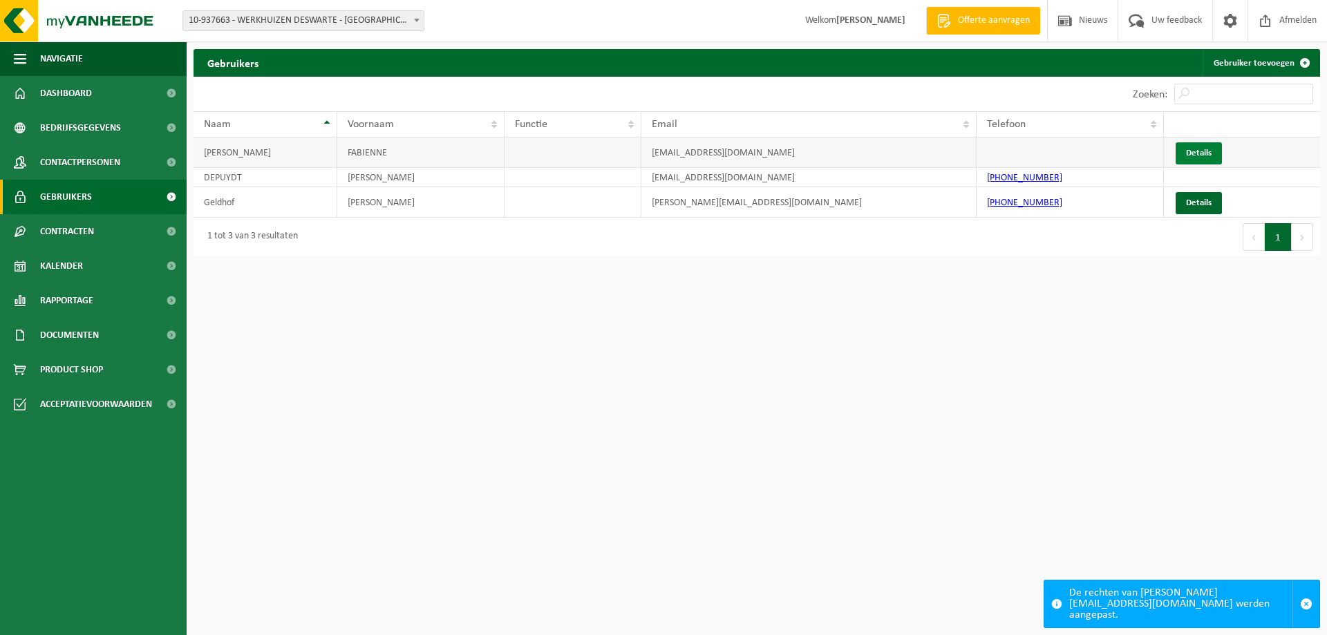
click at [1206, 150] on link "Details" at bounding box center [1198, 153] width 46 height 22
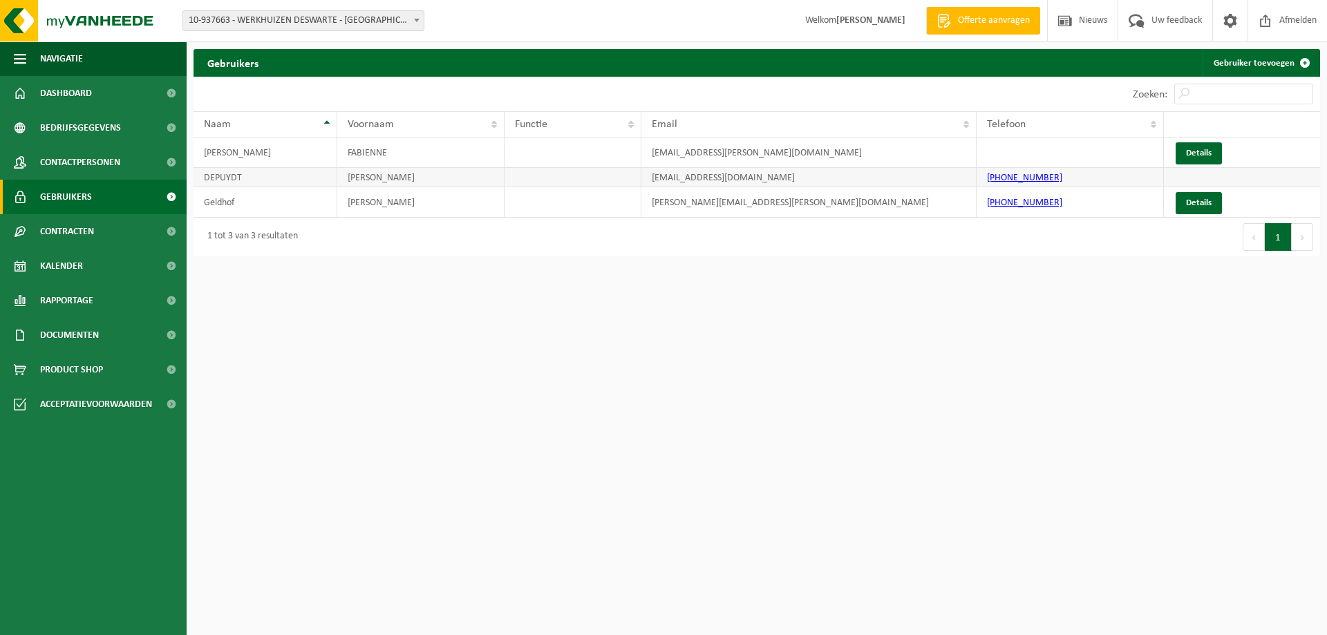
click at [711, 179] on td "preventie@deswarte.be" at bounding box center [808, 177] width 335 height 19
click at [610, 180] on td at bounding box center [572, 177] width 137 height 19
click at [406, 182] on td "EVELYN" at bounding box center [420, 177] width 167 height 19
click at [64, 229] on span "Contracten" at bounding box center [67, 231] width 54 height 35
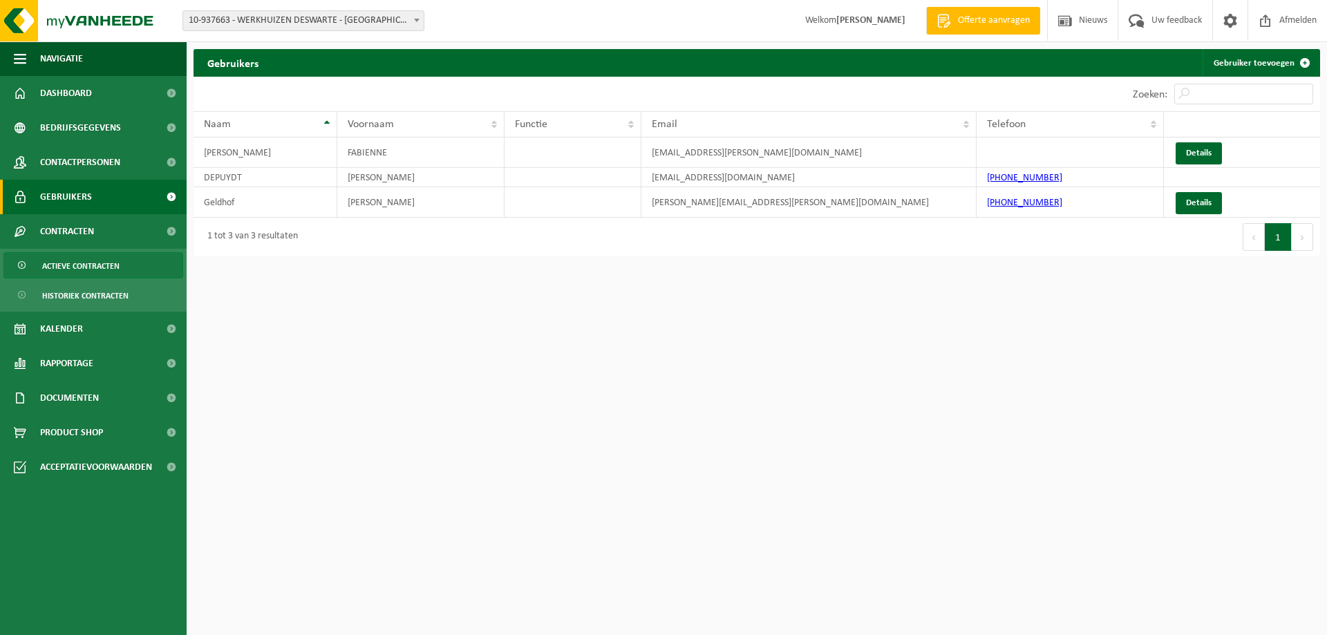
click at [66, 264] on span "Actieve contracten" at bounding box center [80, 266] width 77 height 26
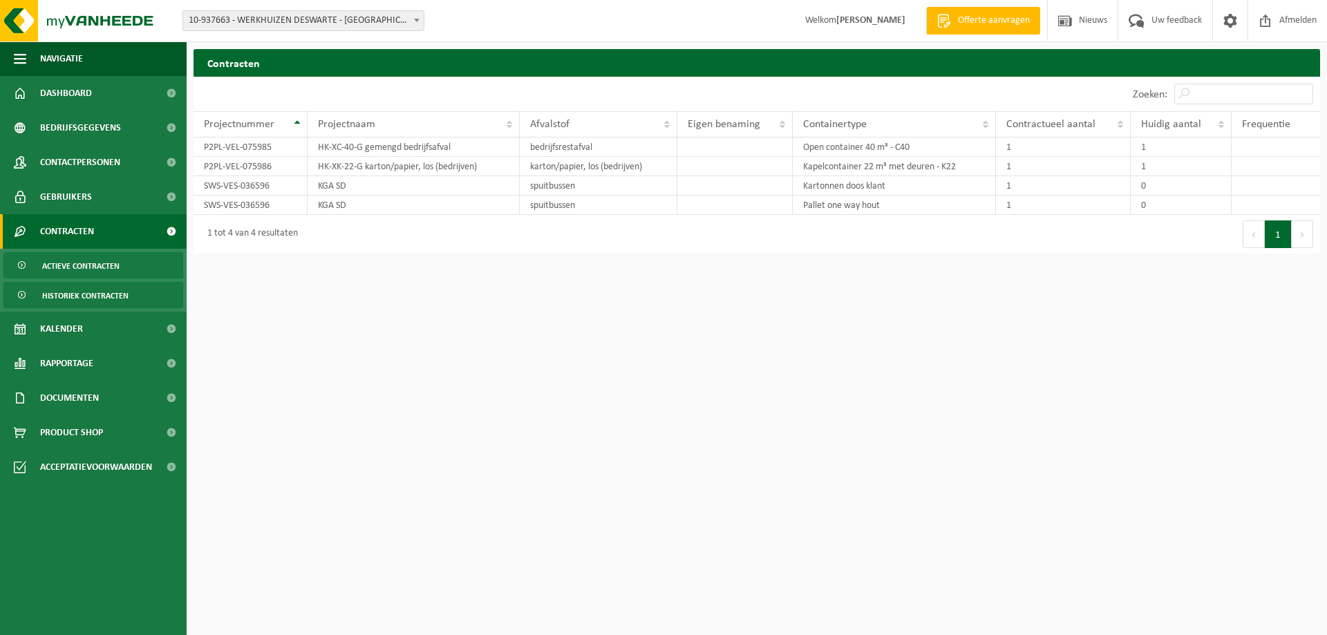
click at [64, 294] on span "Historiek contracten" at bounding box center [85, 296] width 86 height 26
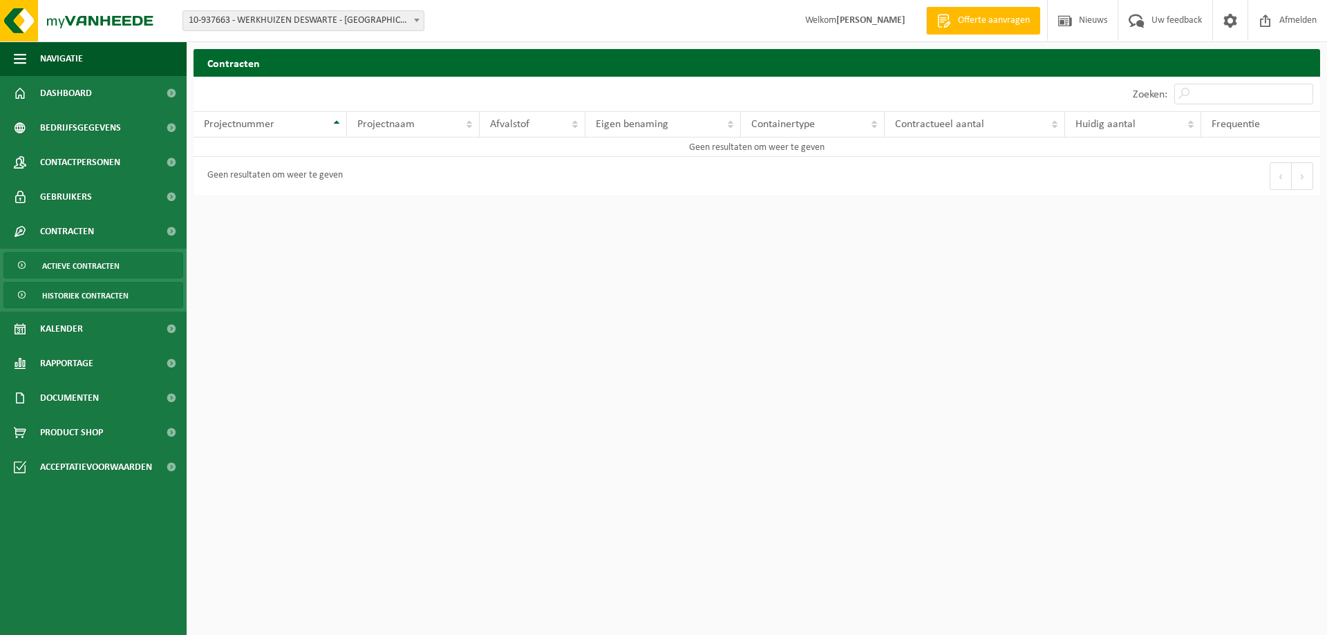
click at [72, 268] on span "Actieve contracten" at bounding box center [80, 266] width 77 height 26
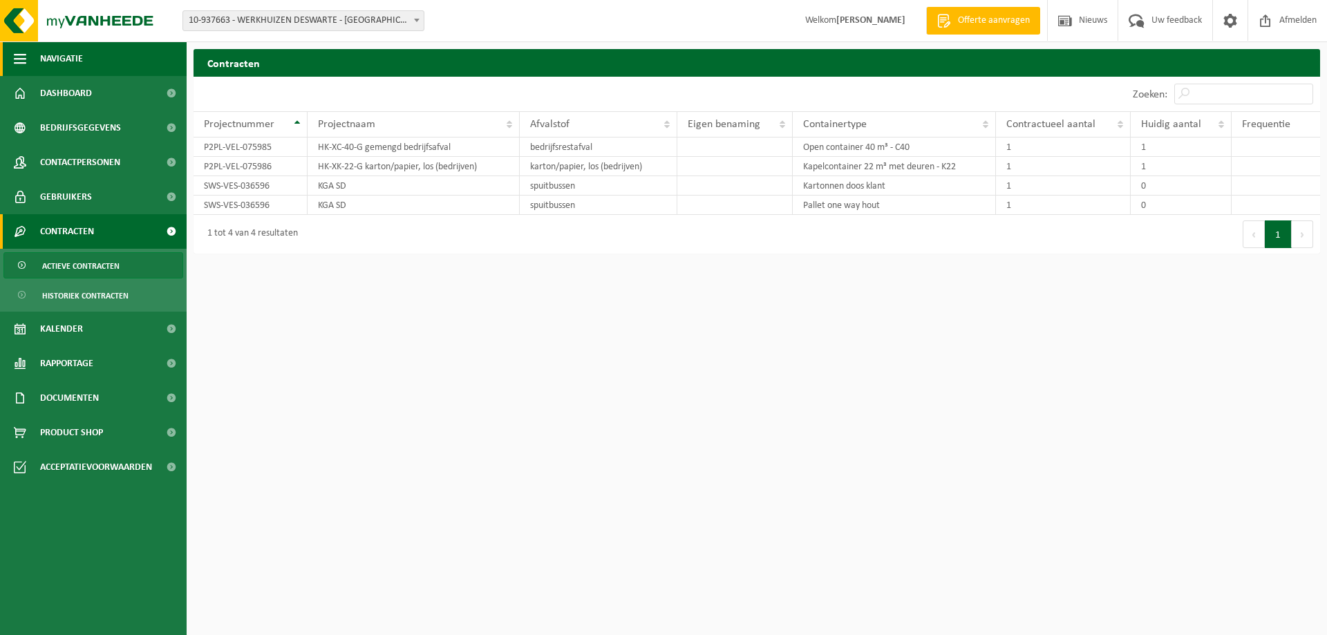
click at [21, 57] on span "button" at bounding box center [20, 58] width 12 height 35
